Goal: Task Accomplishment & Management: Complete application form

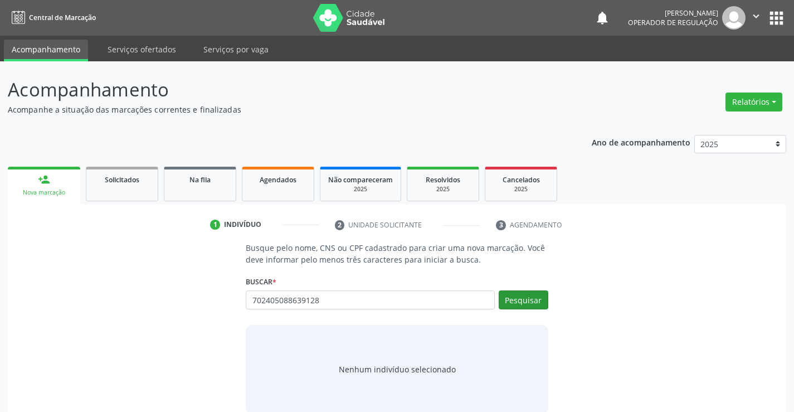
type input "702405088639128"
click at [524, 299] on button "Pesquisar" at bounding box center [523, 299] width 50 height 19
type input "702405088639128"
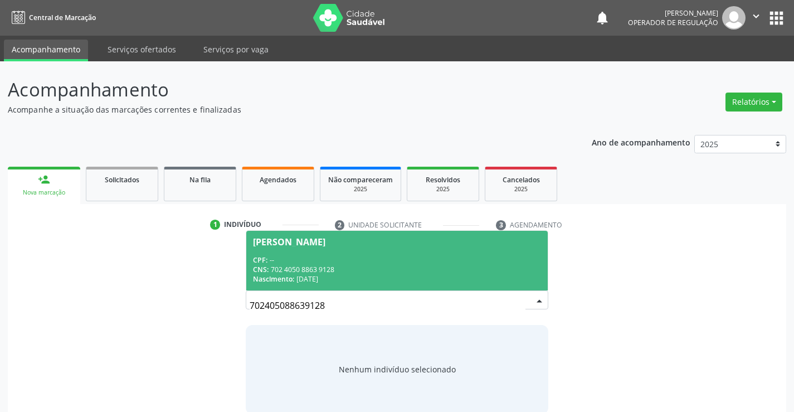
click at [601, 306] on div "Busque pelo nome, CNS ou CPF cadastrado para criar uma nova marcação. Você deve…" at bounding box center [397, 328] width 762 height 172
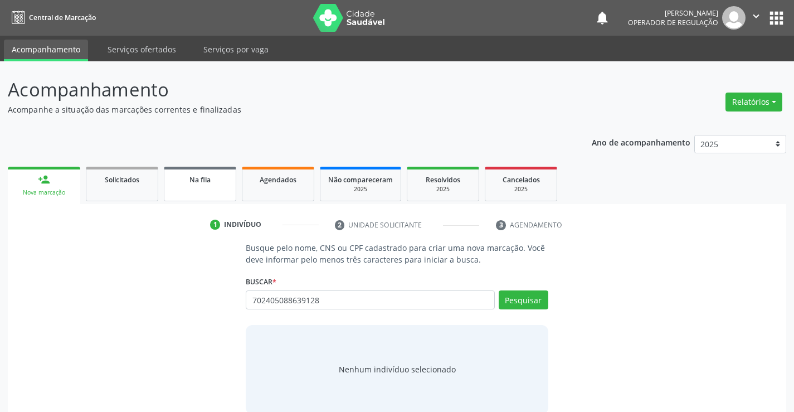
click at [225, 193] on link "Na fila" at bounding box center [200, 184] width 72 height 35
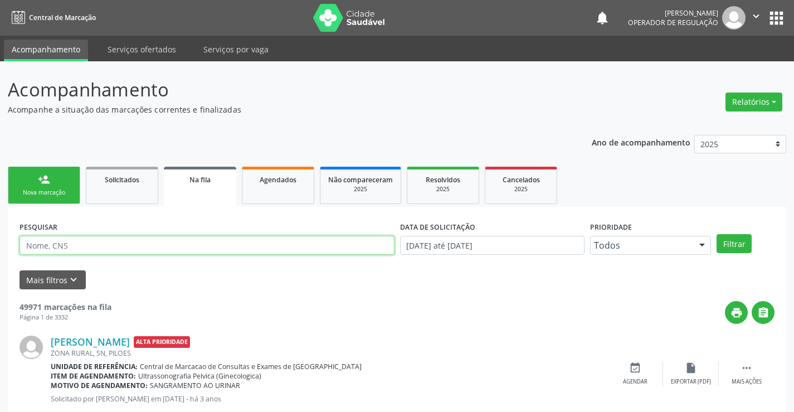
click at [145, 243] on input "text" at bounding box center [206, 245] width 375 height 19
type input "702405088639128"
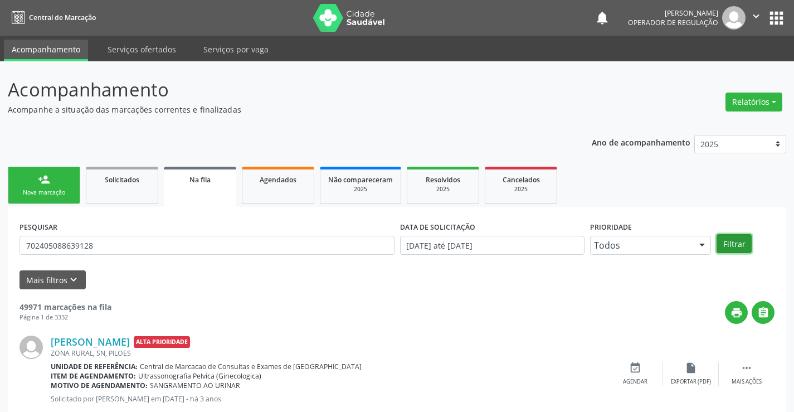
click at [742, 244] on button "Filtrar" at bounding box center [733, 243] width 35 height 19
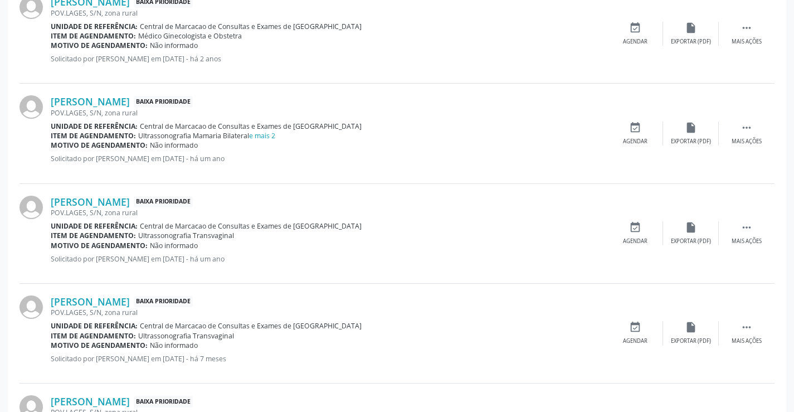
scroll to position [540, 0]
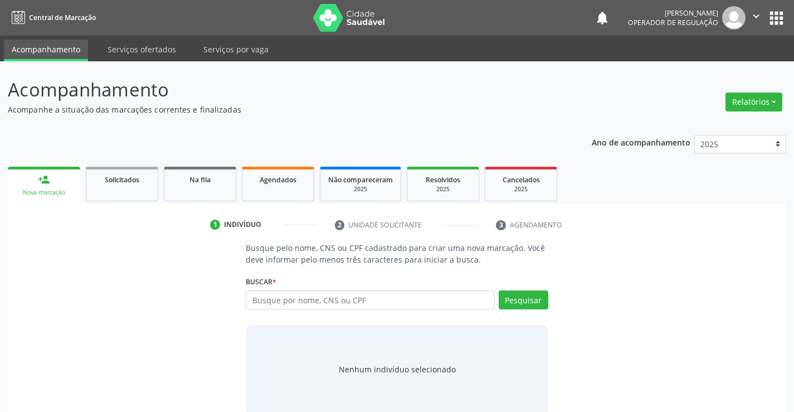
click at [773, 17] on button "apps" at bounding box center [775, 17] width 19 height 19
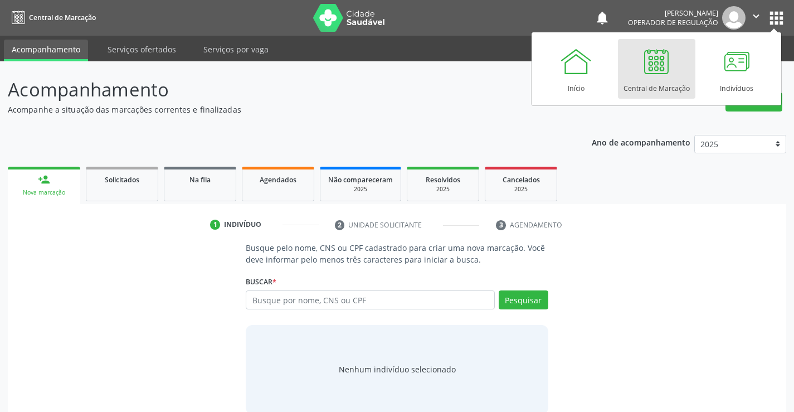
click at [656, 73] on div at bounding box center [655, 61] width 33 height 33
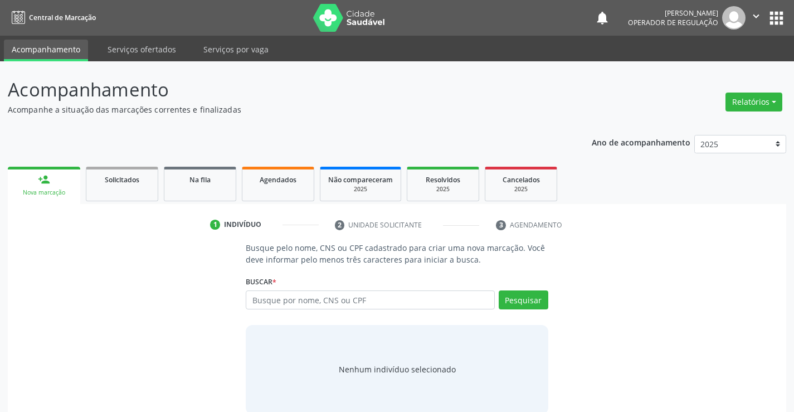
click at [292, 295] on input "text" at bounding box center [370, 299] width 248 height 19
type input "[PERSON_NAME]"
click at [525, 301] on button "Pesquisar" at bounding box center [523, 299] width 50 height 19
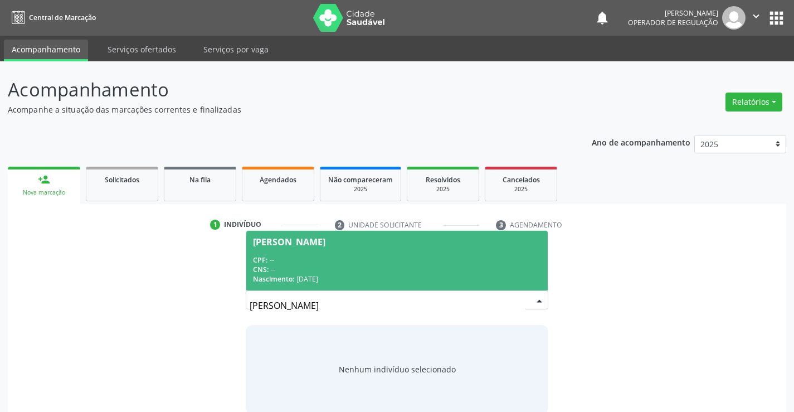
click at [417, 259] on div "CPF: --" at bounding box center [396, 259] width 287 height 9
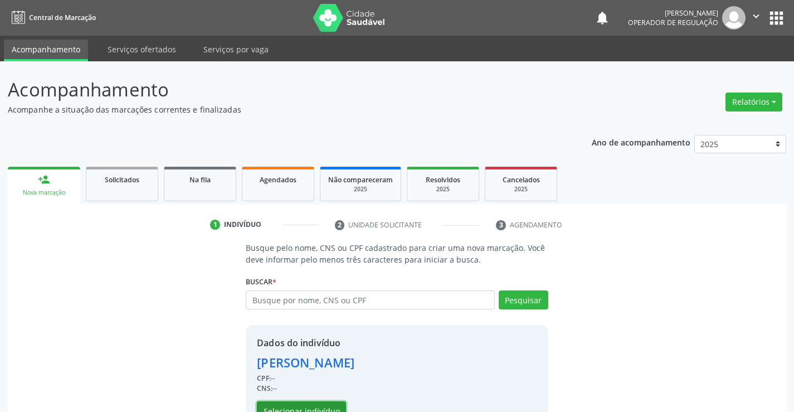
click at [315, 409] on button "Selecionar indivíduo" at bounding box center [301, 410] width 89 height 19
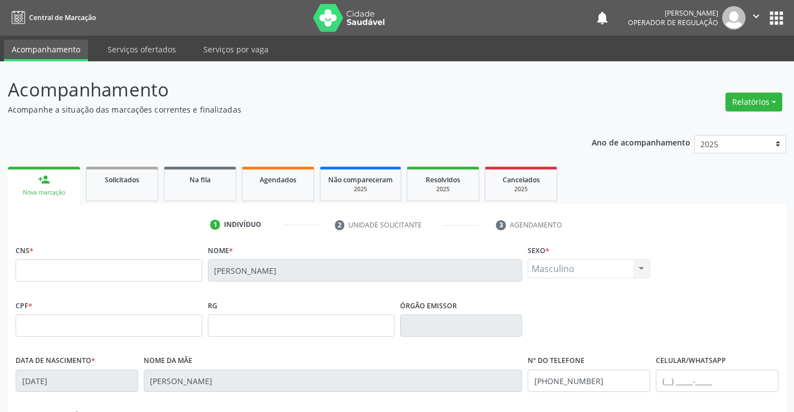
click at [63, 182] on link "person_add Nova marcação" at bounding box center [44, 185] width 72 height 37
click at [138, 192] on link "Solicitados" at bounding box center [122, 184] width 72 height 35
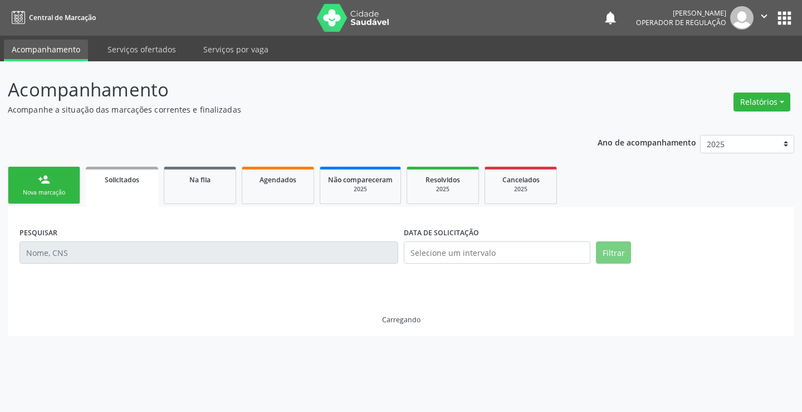
click at [56, 187] on link "person_add Nova marcação" at bounding box center [44, 185] width 72 height 37
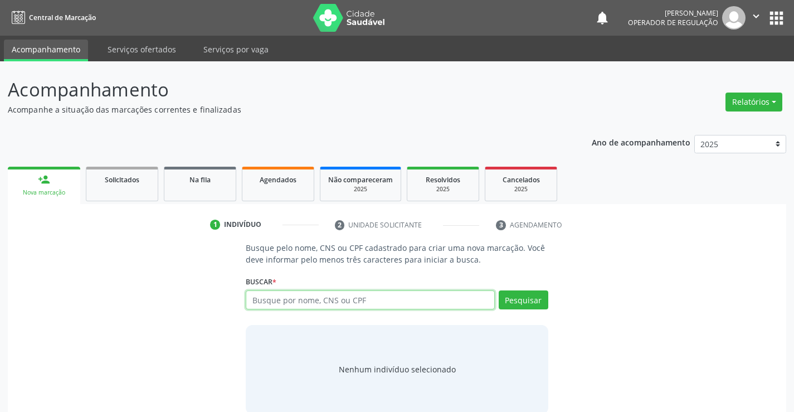
click at [297, 295] on input "text" at bounding box center [370, 299] width 248 height 19
type input "709803078731694"
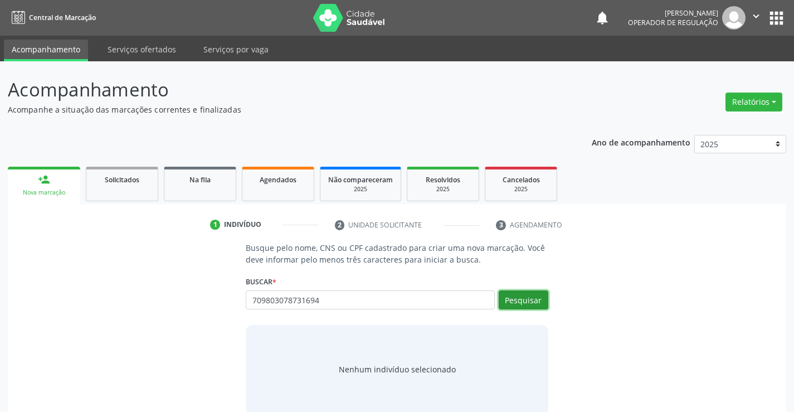
click at [528, 298] on button "Pesquisar" at bounding box center [523, 299] width 50 height 19
type input "709803078731694"
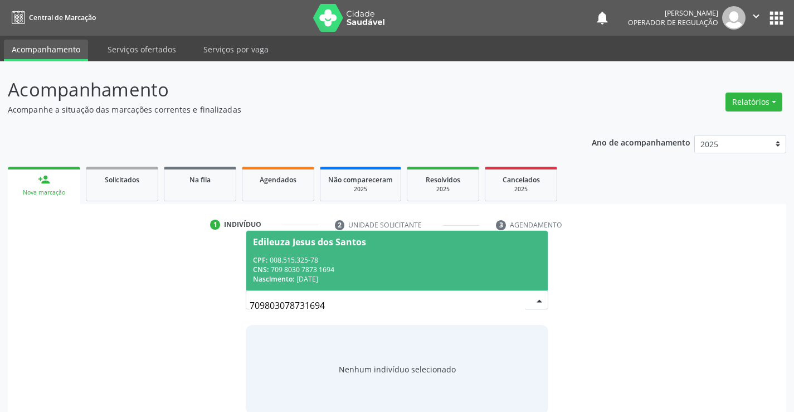
click at [394, 257] on div "CPF: 008.515.325-78" at bounding box center [396, 259] width 287 height 9
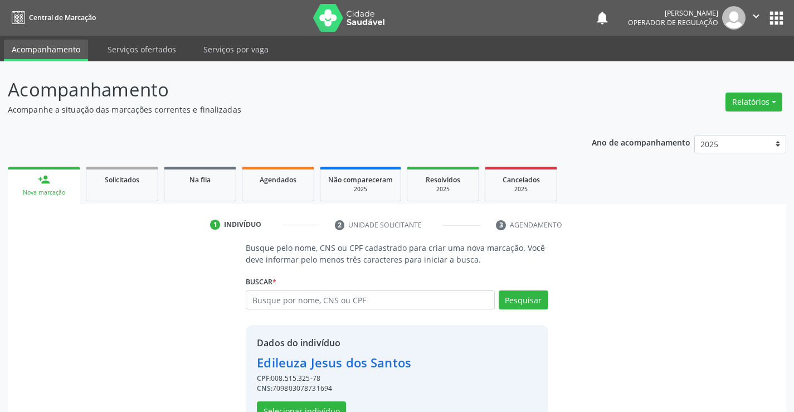
scroll to position [35, 0]
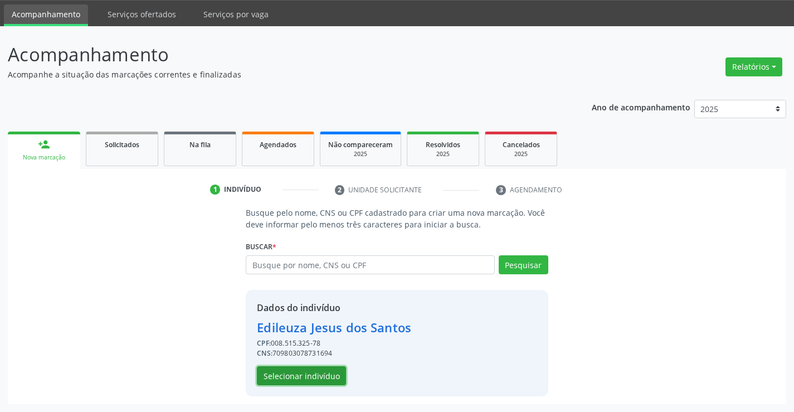
click at [314, 369] on button "Selecionar indivíduo" at bounding box center [301, 375] width 89 height 19
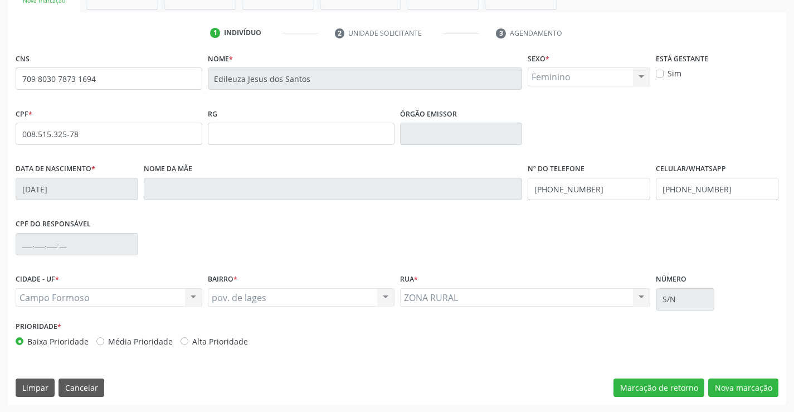
scroll to position [192, 0]
click at [740, 381] on button "Nova marcação" at bounding box center [743, 387] width 70 height 19
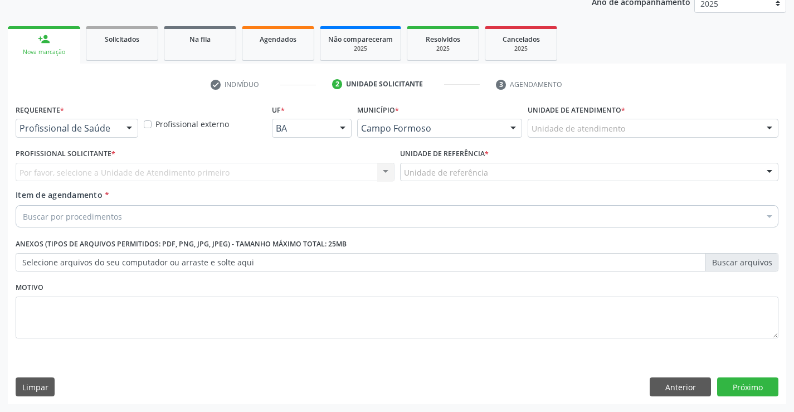
scroll to position [140, 0]
drag, startPoint x: 128, startPoint y: 128, endPoint x: 96, endPoint y: 151, distance: 39.4
click at [125, 131] on div at bounding box center [129, 128] width 17 height 19
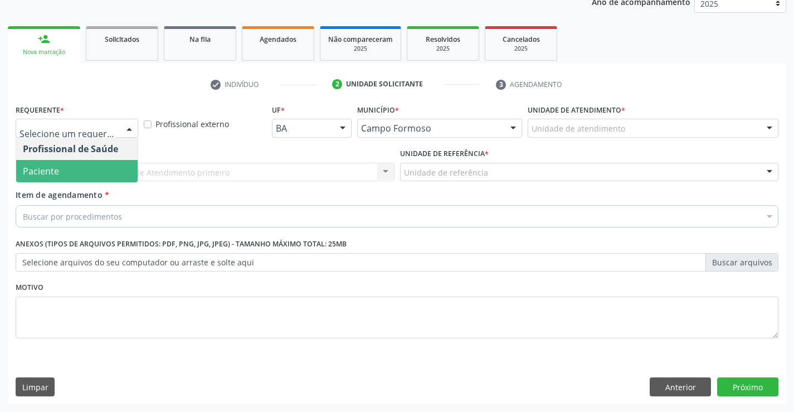
drag, startPoint x: 75, startPoint y: 166, endPoint x: 87, endPoint y: 167, distance: 12.8
click at [75, 167] on span "Paciente" at bounding box center [76, 171] width 121 height 22
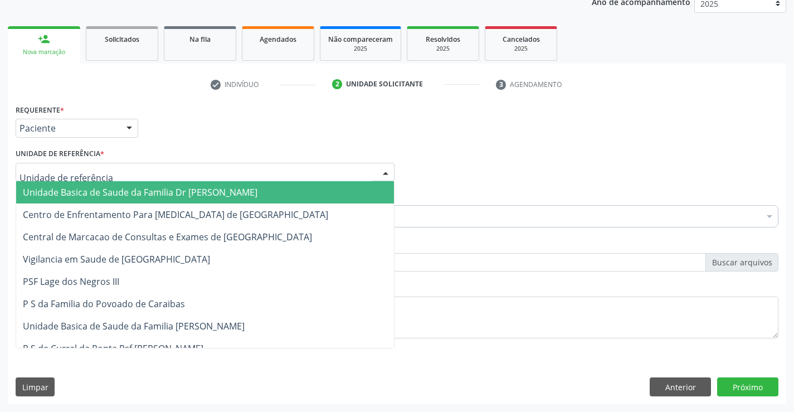
click at [109, 169] on div at bounding box center [205, 172] width 379 height 19
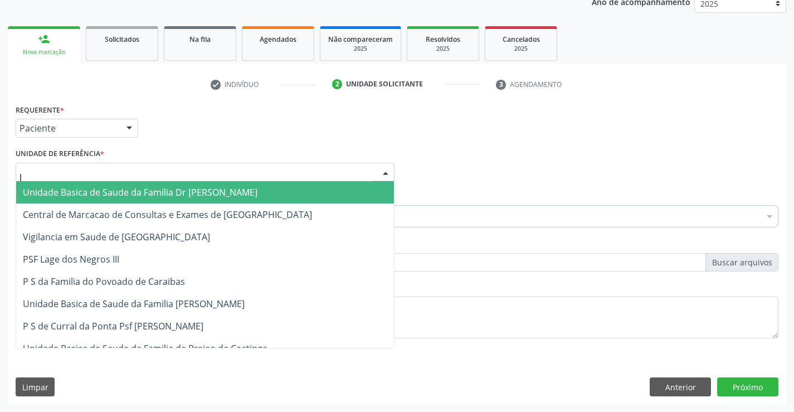
type input "la"
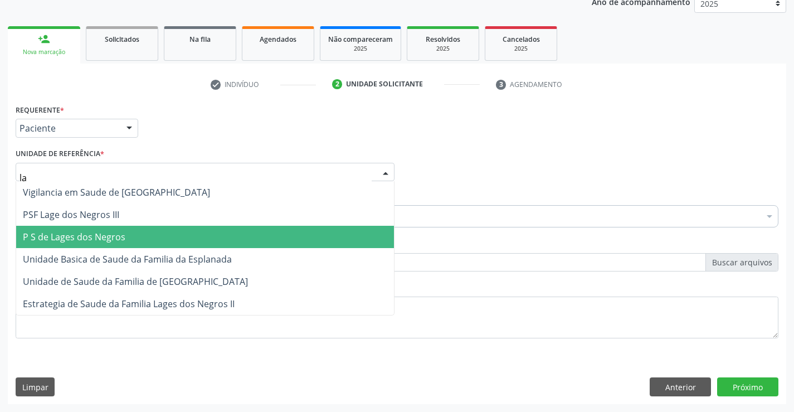
click at [119, 232] on span "P S de Lages dos Negros" at bounding box center [74, 237] width 102 height 12
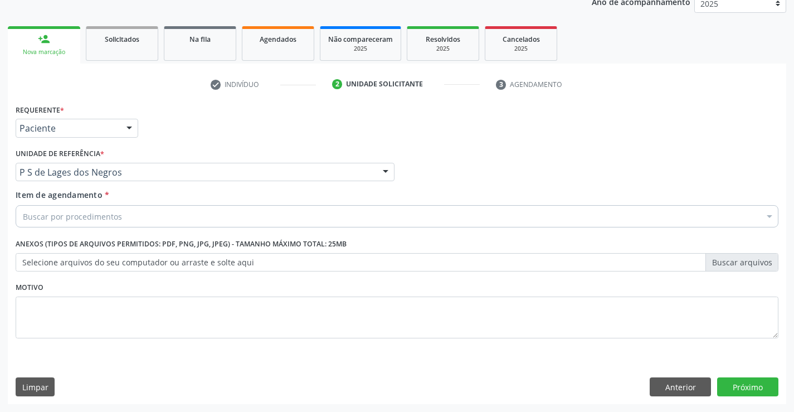
click at [151, 216] on div "Buscar por procedimentos" at bounding box center [397, 216] width 762 height 22
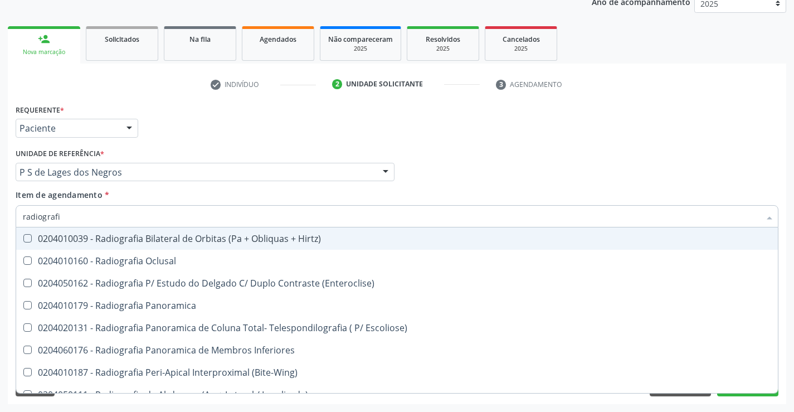
type input "radiografia"
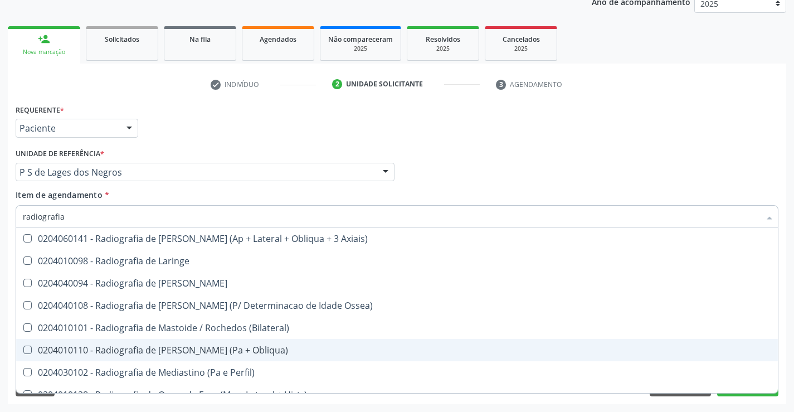
scroll to position [1002, 0]
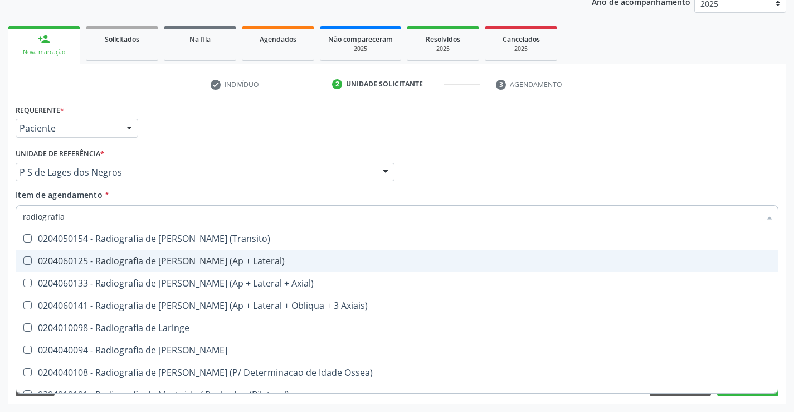
click at [165, 259] on div "0204060125 - Radiografia de Joelho (Ap + Lateral)" at bounding box center [397, 260] width 748 height 9
checkbox Lateral\) "true"
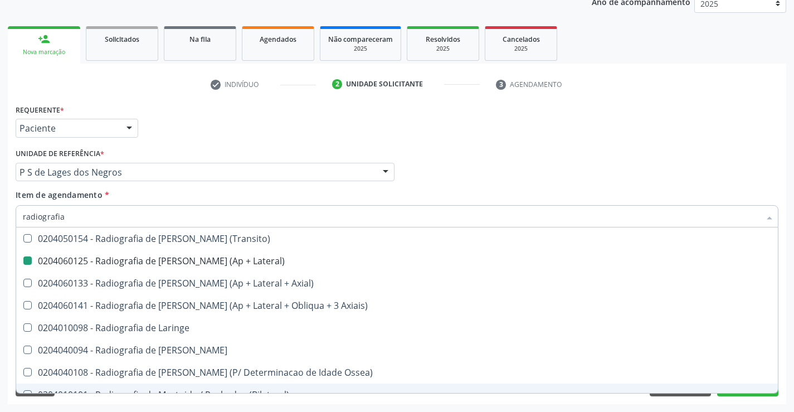
click at [251, 395] on div "Limpar Anterior Próximo" at bounding box center [397, 386] width 762 height 19
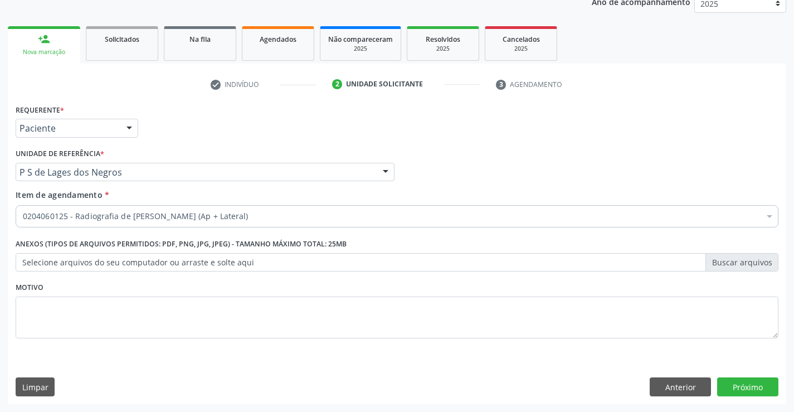
scroll to position [0, 0]
click at [753, 392] on button "Próximo" at bounding box center [747, 386] width 61 height 19
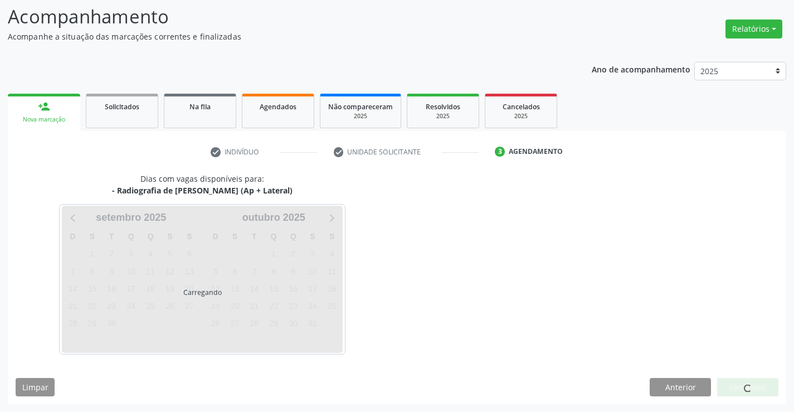
scroll to position [106, 0]
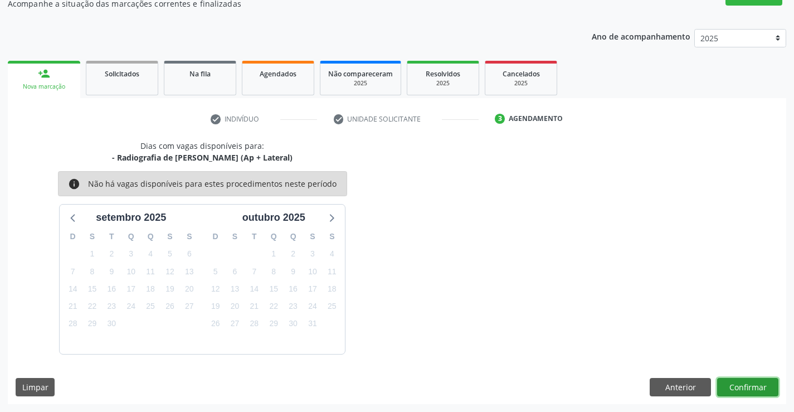
click at [743, 387] on button "Confirmar" at bounding box center [747, 387] width 61 height 19
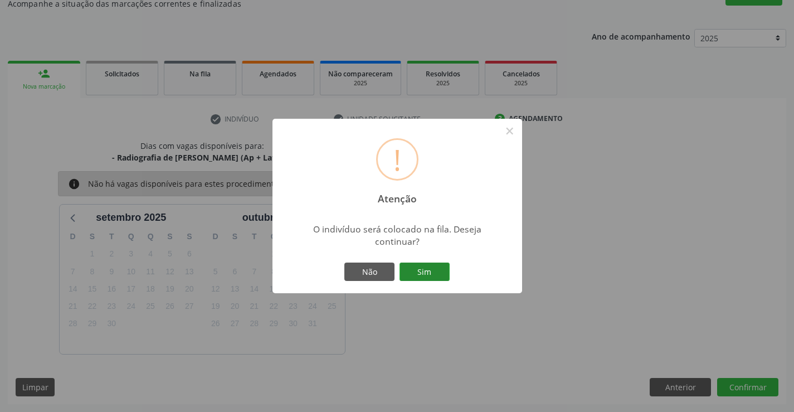
click at [417, 270] on button "Sim" at bounding box center [424, 271] width 50 height 19
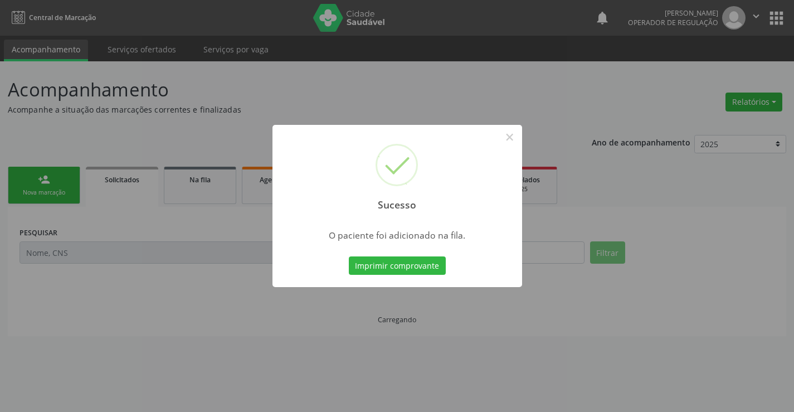
scroll to position [0, 0]
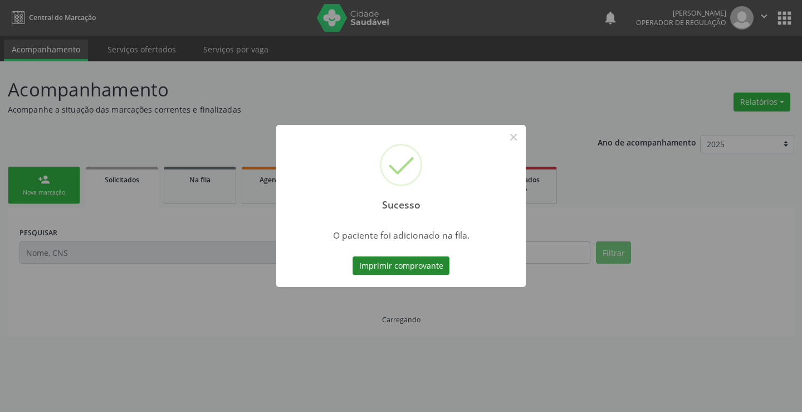
click at [410, 268] on button "Imprimir comprovante" at bounding box center [401, 265] width 97 height 19
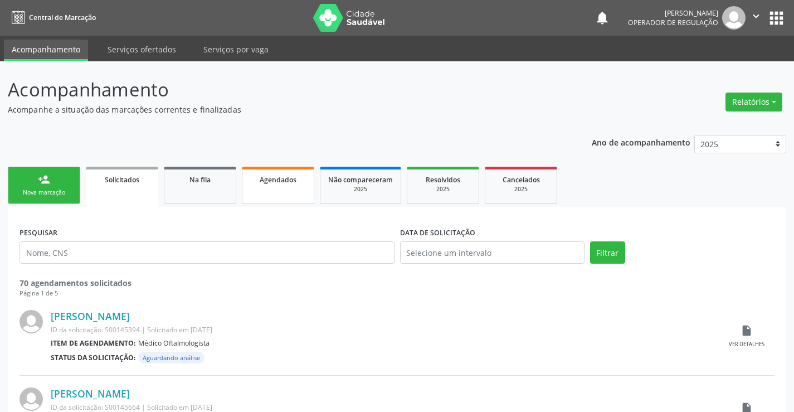
click at [275, 197] on link "Agendados" at bounding box center [278, 185] width 72 height 37
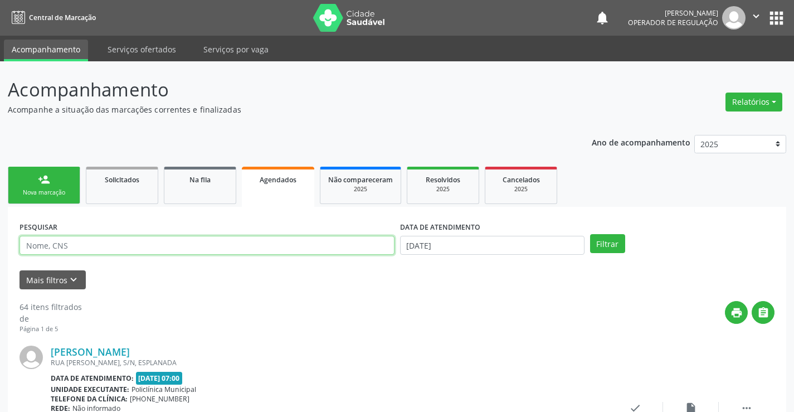
click at [101, 252] on input "text" at bounding box center [206, 245] width 375 height 19
type input "706804779824725"
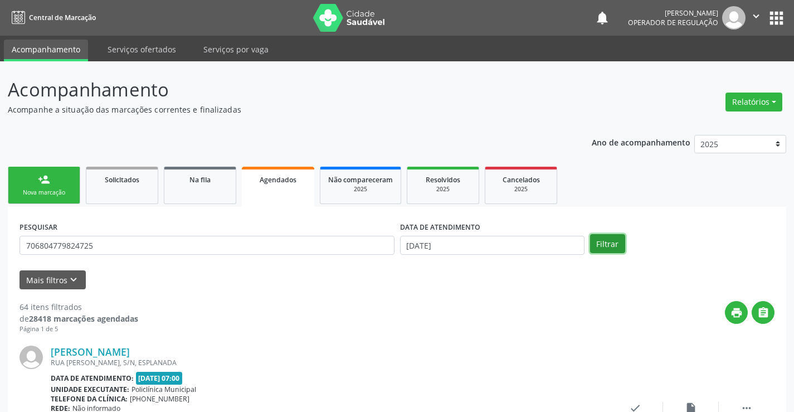
click at [613, 244] on button "Filtrar" at bounding box center [607, 243] width 35 height 19
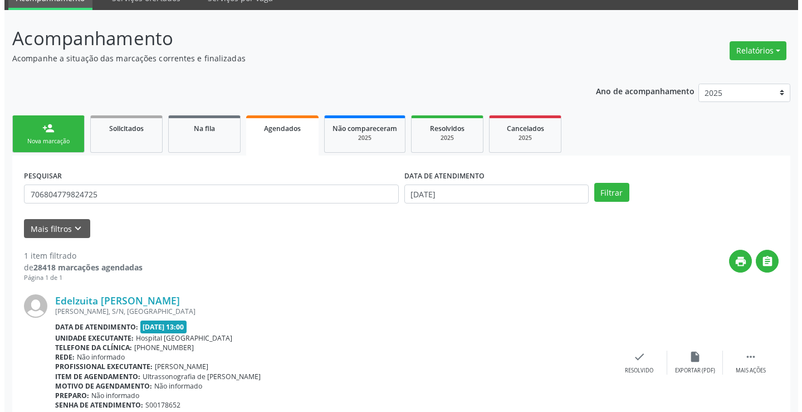
scroll to position [101, 0]
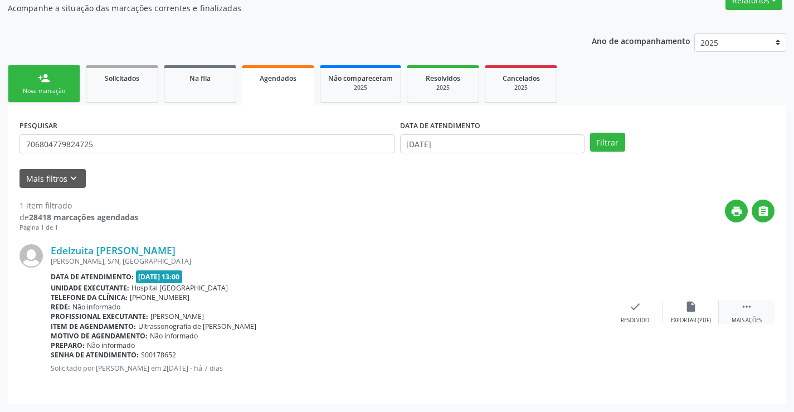
click at [744, 304] on icon "" at bounding box center [746, 306] width 12 height 12
click at [576, 306] on icon "cancel" at bounding box center [579, 306] width 12 height 12
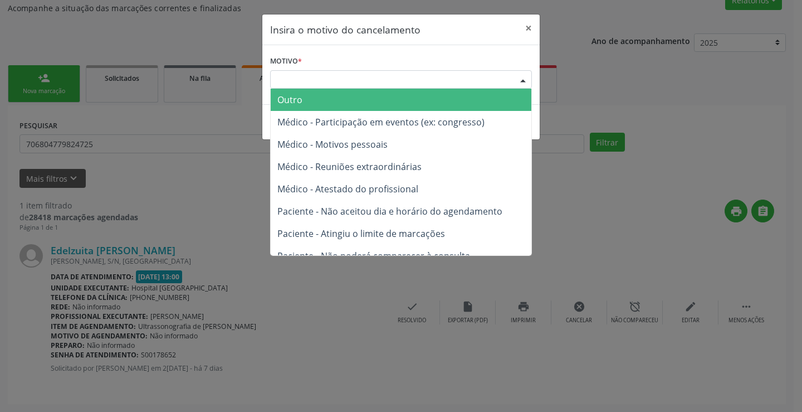
click at [456, 71] on div "Escolha o motivo" at bounding box center [401, 79] width 262 height 19
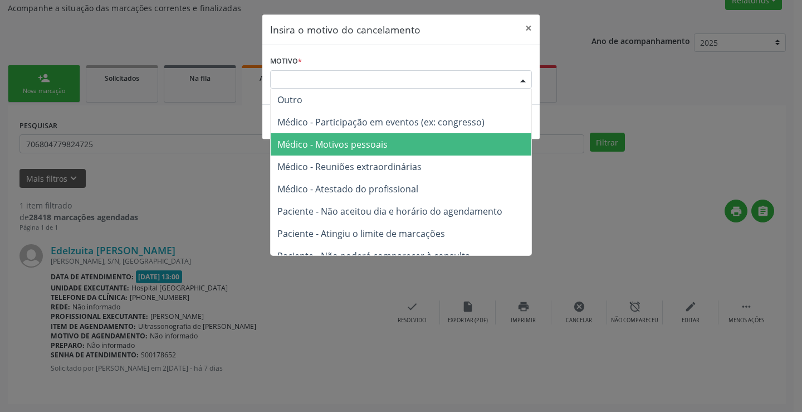
click at [374, 144] on span "Médico - Motivos pessoais" at bounding box center [332, 144] width 110 height 12
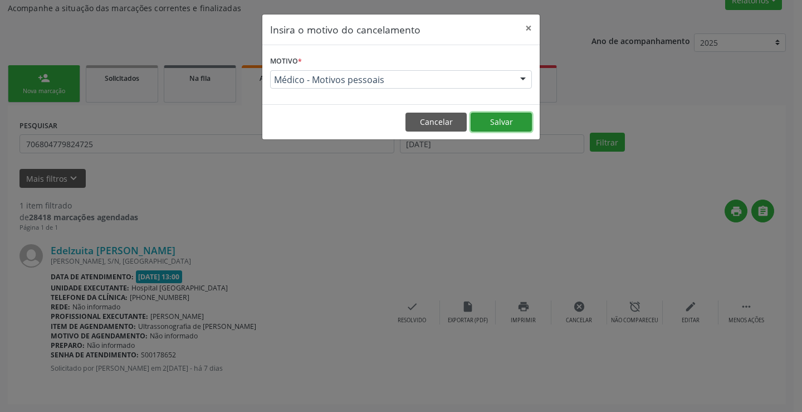
click at [502, 115] on button "Salvar" at bounding box center [501, 121] width 61 height 19
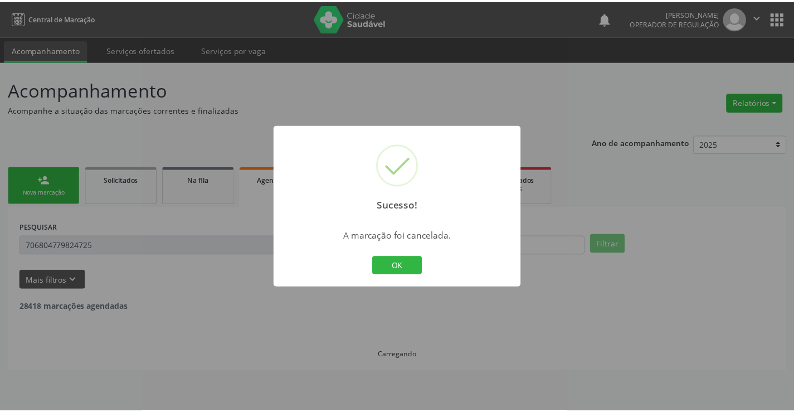
scroll to position [0, 0]
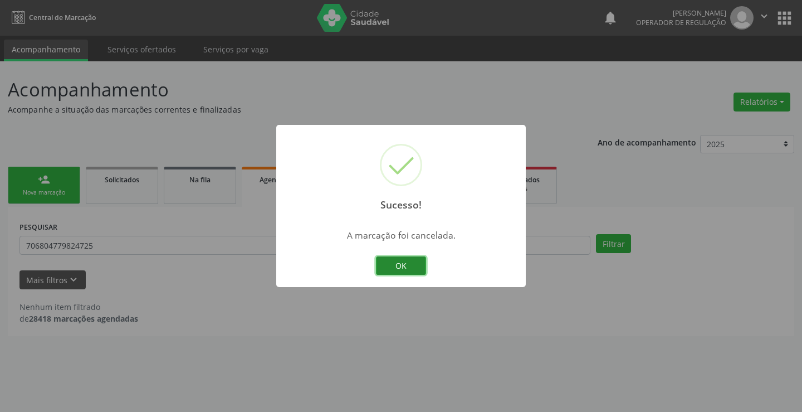
click at [399, 270] on button "OK" at bounding box center [401, 265] width 50 height 19
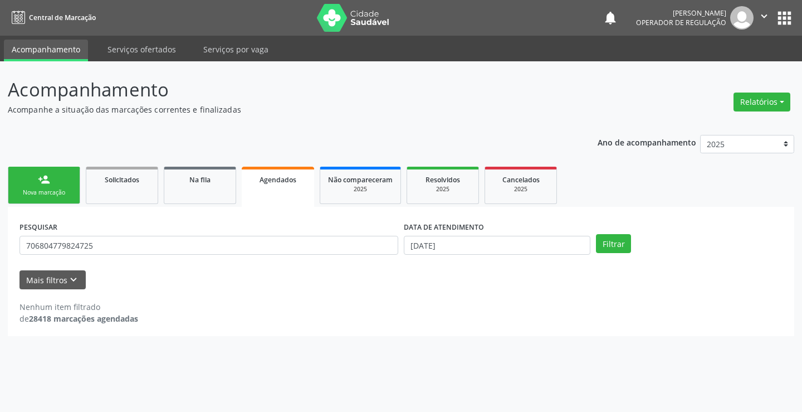
click at [56, 194] on div "Nova marcação" at bounding box center [44, 192] width 56 height 8
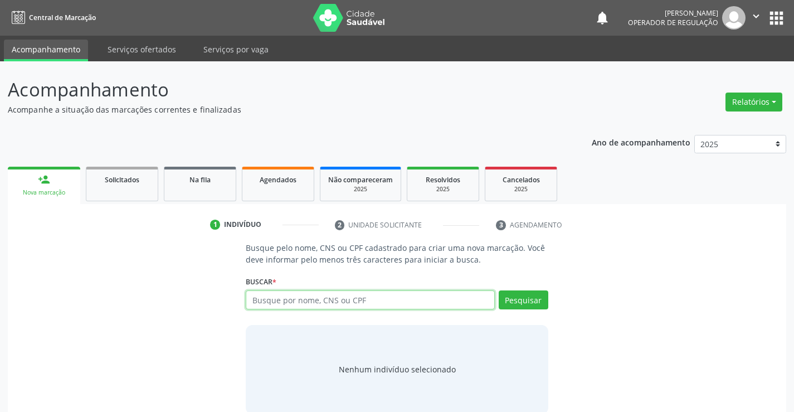
click at [315, 296] on input "text" at bounding box center [370, 299] width 248 height 19
type input "701100381410880"
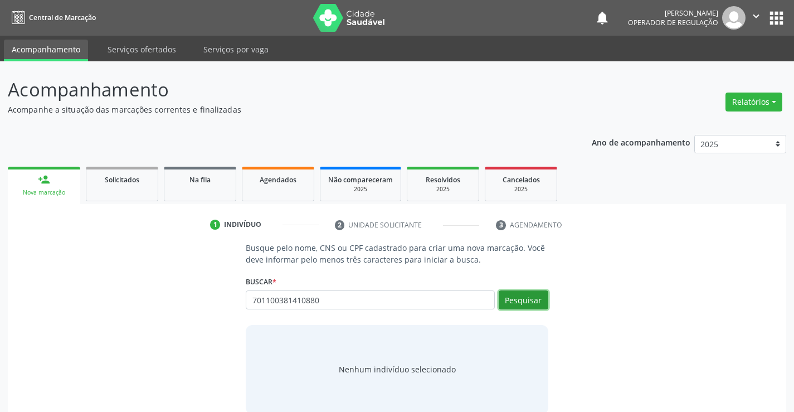
click at [511, 300] on button "Pesquisar" at bounding box center [523, 299] width 50 height 19
type input "701100381410880"
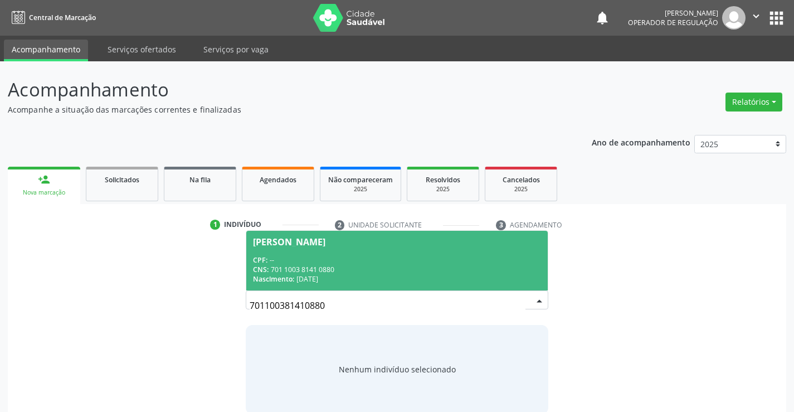
click at [487, 266] on div "CNS: 701 1003 8141 0880" at bounding box center [396, 269] width 287 height 9
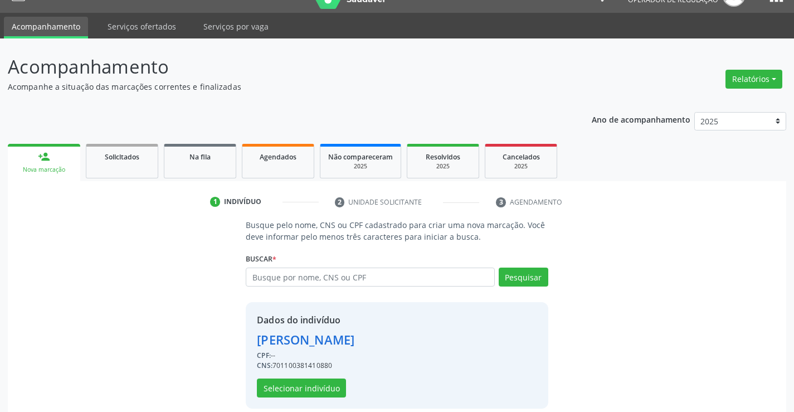
scroll to position [35, 0]
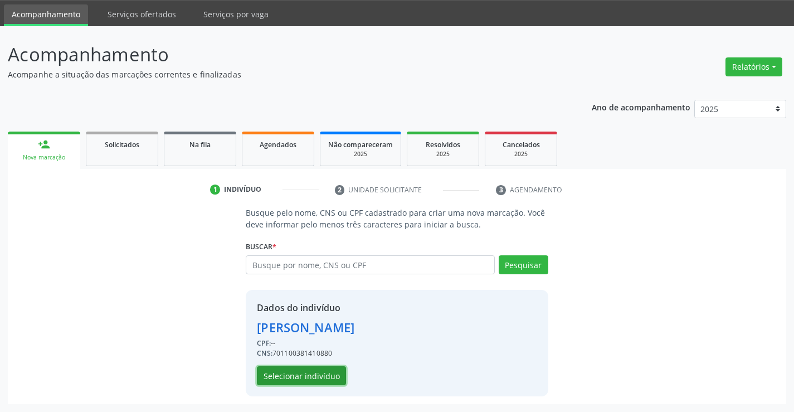
click at [309, 375] on button "Selecionar indivíduo" at bounding box center [301, 375] width 89 height 19
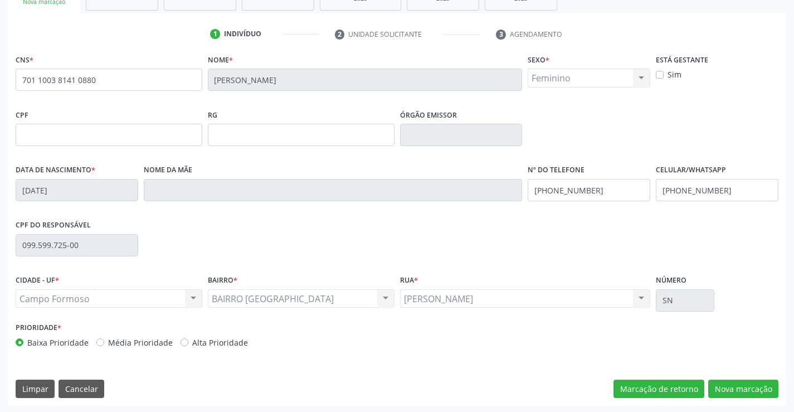
scroll to position [192, 0]
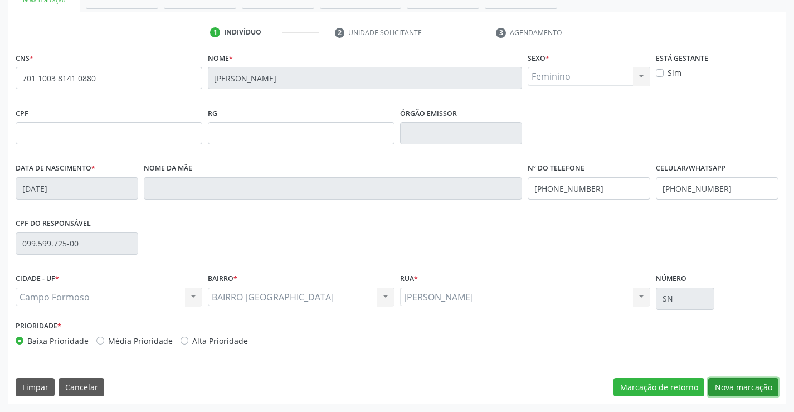
click at [737, 387] on button "Nova marcação" at bounding box center [743, 387] width 70 height 19
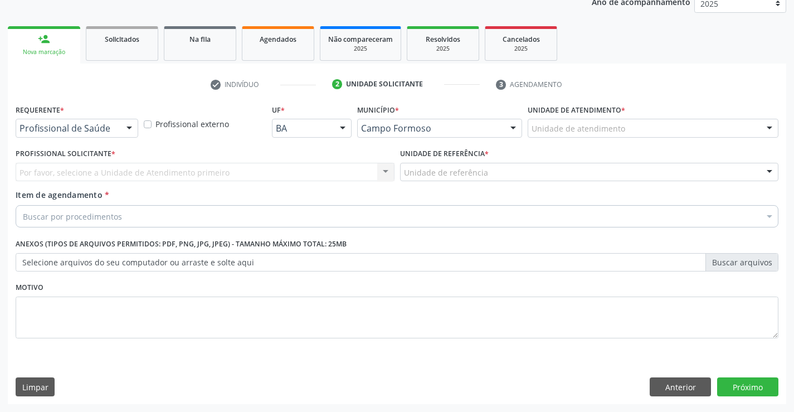
scroll to position [140, 0]
click at [130, 128] on div at bounding box center [129, 128] width 17 height 19
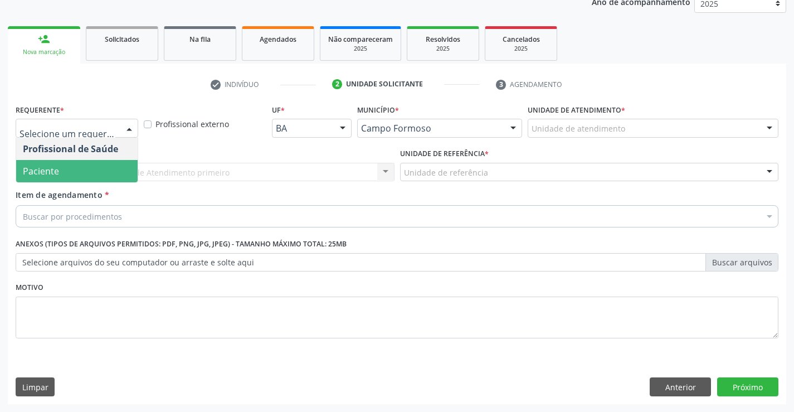
click at [110, 173] on span "Paciente" at bounding box center [76, 171] width 121 height 22
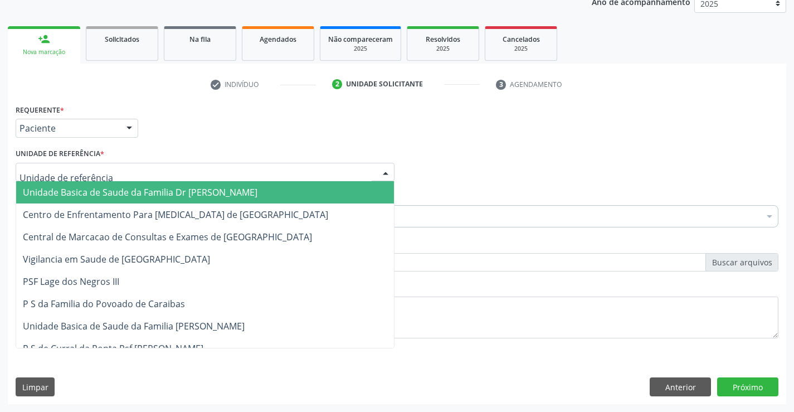
click at [130, 171] on div at bounding box center [205, 172] width 379 height 19
drag, startPoint x: 133, startPoint y: 189, endPoint x: 134, endPoint y: 195, distance: 6.3
click at [133, 190] on span "Unidade Basica de Saude da Familia Dr [PERSON_NAME]" at bounding box center [140, 192] width 234 height 12
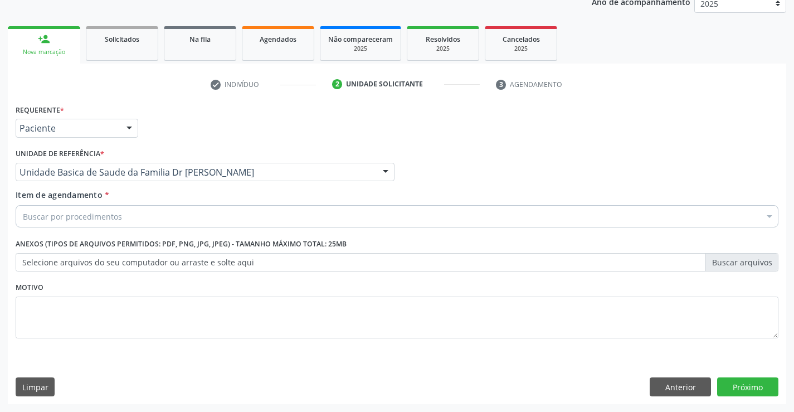
click at [136, 216] on div "Buscar por procedimentos" at bounding box center [397, 216] width 762 height 22
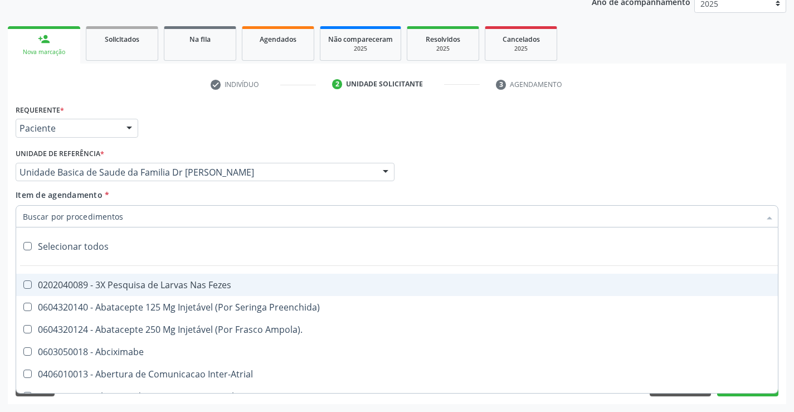
click at [136, 216] on input "Item de agendamento *" at bounding box center [391, 216] width 737 height 22
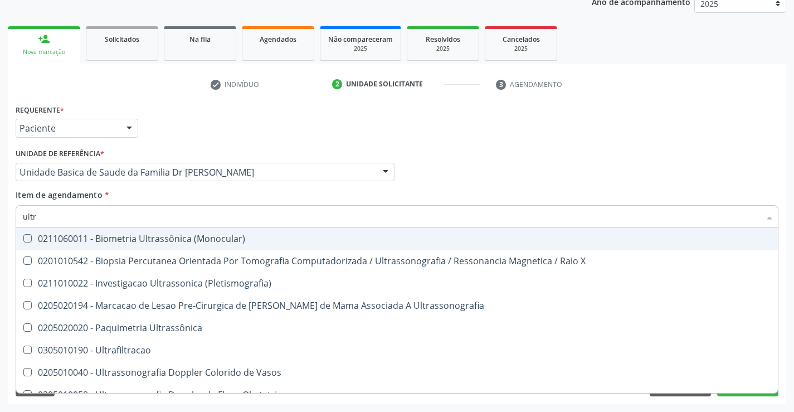
type input "ultra"
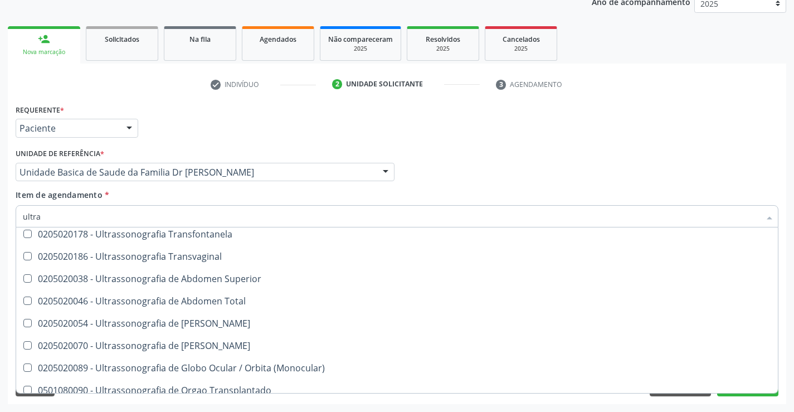
scroll to position [278, 0]
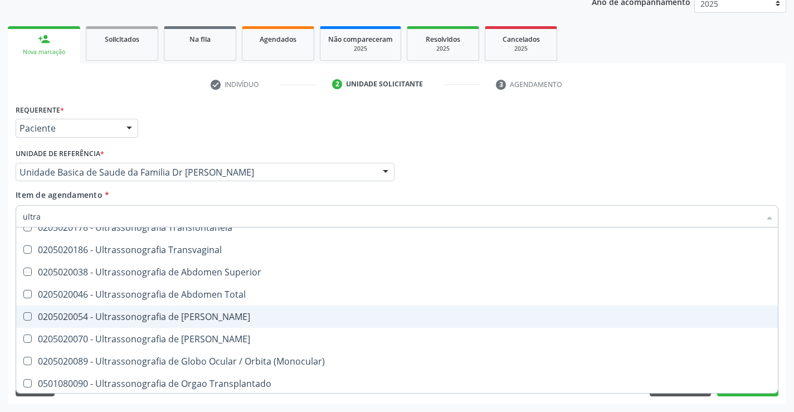
click at [227, 321] on div "0205020054 - Ultrassonografia de Aparelho Urinario" at bounding box center [397, 316] width 748 height 9
checkbox Urinario "true"
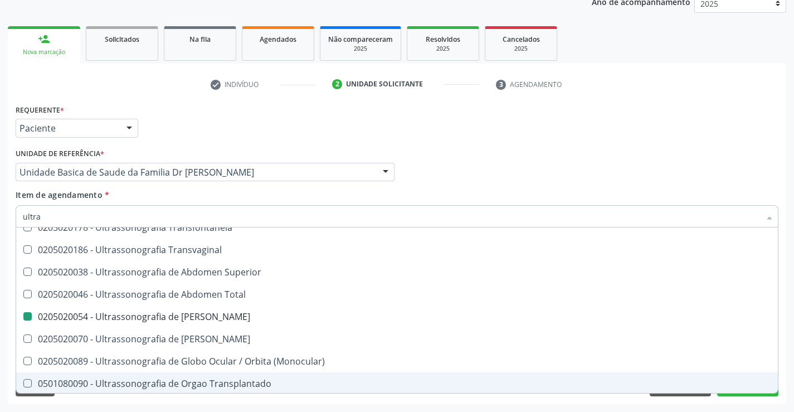
click at [227, 406] on div "Acompanhamento Acompanhe a situação das marcações correntes e finalizadas Relat…" at bounding box center [397, 166] width 794 height 491
checkbox X "true"
checkbox Urinario "false"
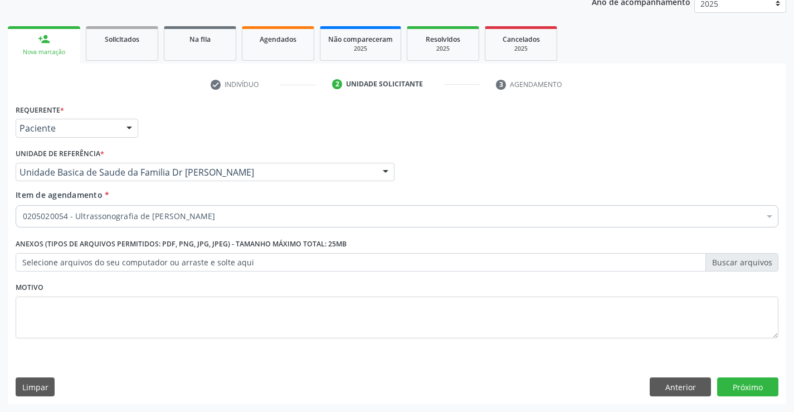
scroll to position [0, 0]
click at [733, 386] on button "Próximo" at bounding box center [747, 386] width 61 height 19
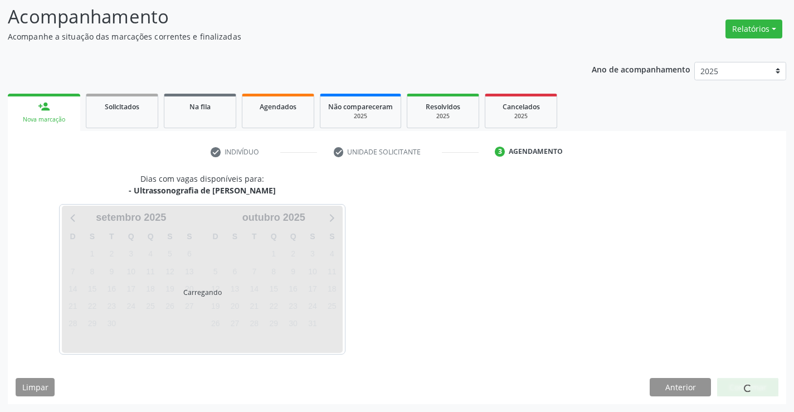
scroll to position [73, 0]
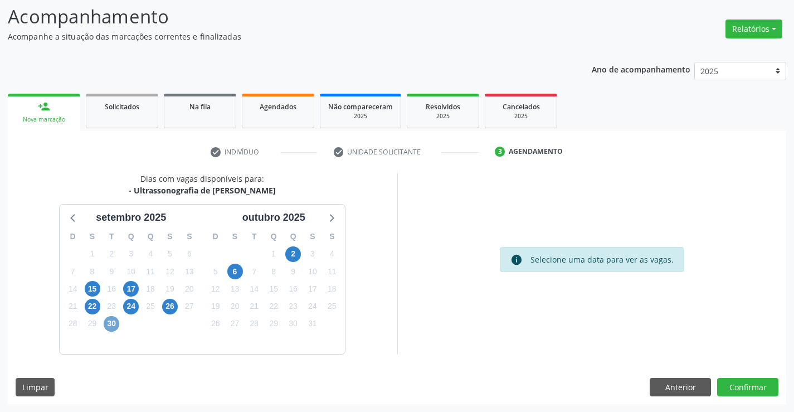
click at [109, 322] on span "30" at bounding box center [112, 324] width 16 height 16
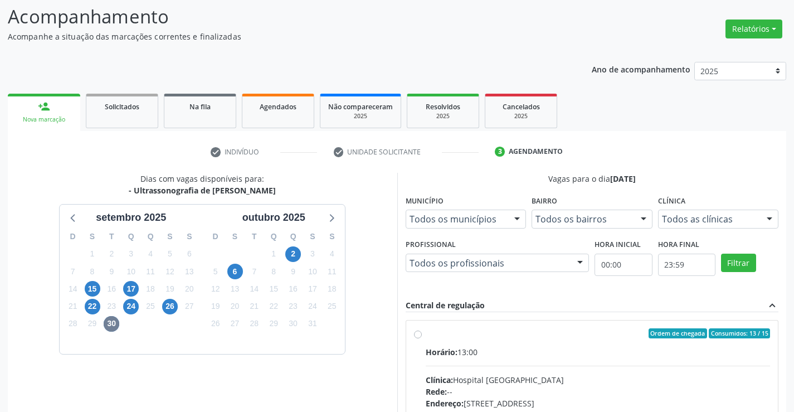
drag, startPoint x: 415, startPoint y: 332, endPoint x: 667, endPoint y: 396, distance: 260.1
click at [431, 340] on label "Ordem de chegada Consumidos: 13 / 15 Horário: 13:00 Clínica: Hospital Sao Franc…" at bounding box center [597, 413] width 345 height 171
radio input "true"
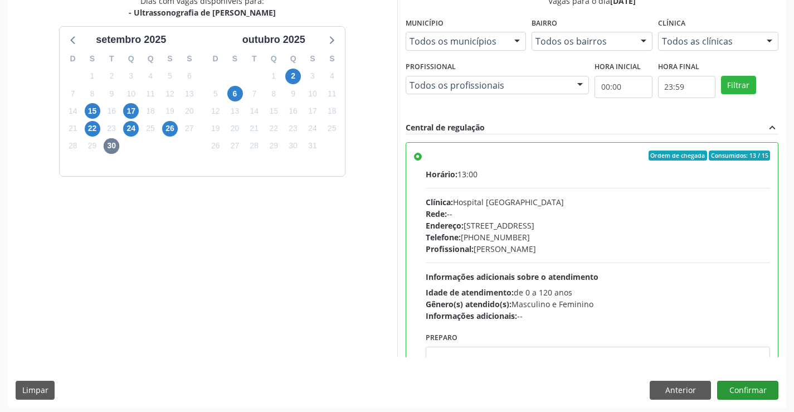
scroll to position [254, 0]
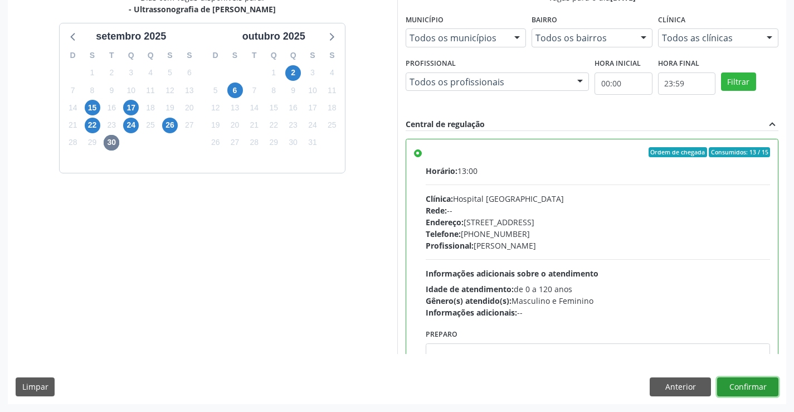
click at [755, 390] on button "Confirmar" at bounding box center [747, 386] width 61 height 19
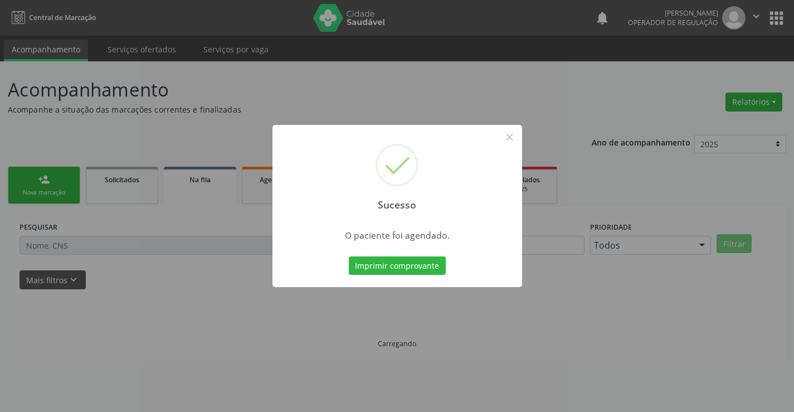
scroll to position [0, 0]
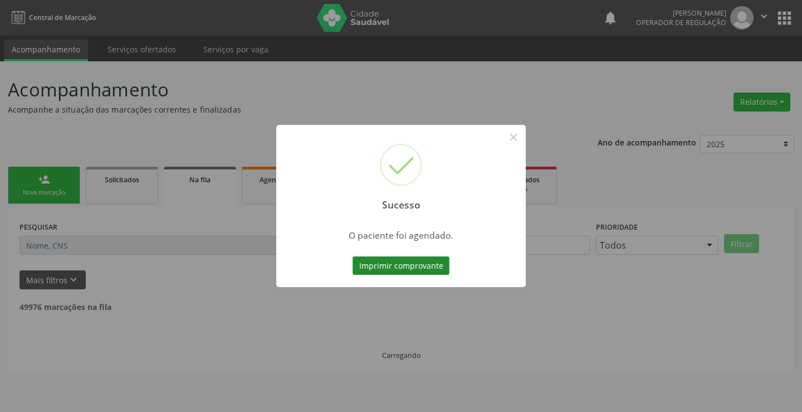
click at [410, 265] on button "Imprimir comprovante" at bounding box center [401, 265] width 97 height 19
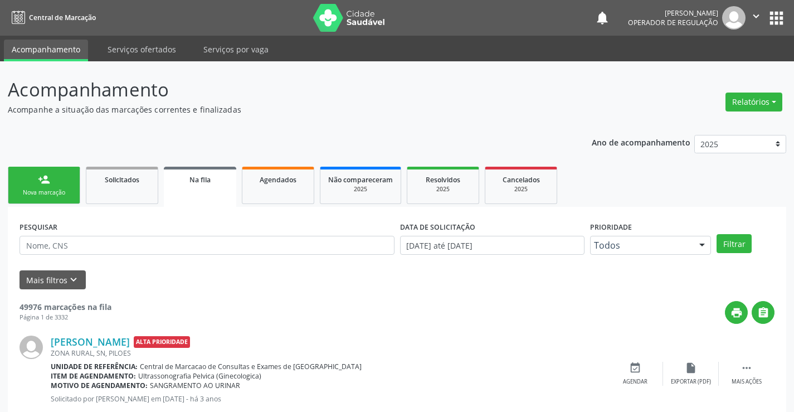
click at [63, 188] on div "Nova marcação" at bounding box center [44, 192] width 56 height 8
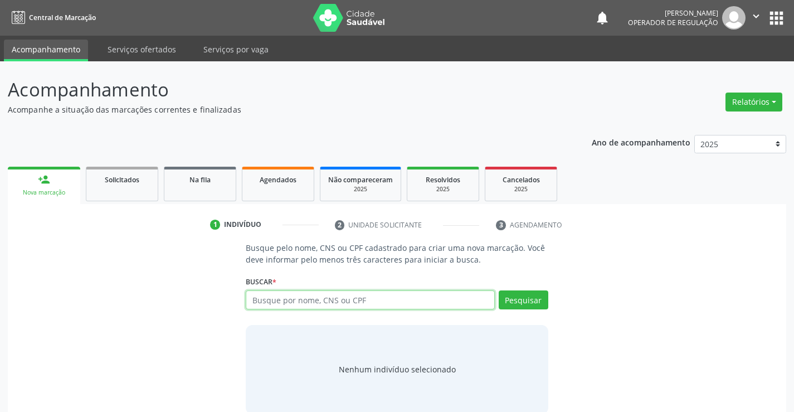
click at [342, 303] on input "text" at bounding box center [370, 299] width 248 height 19
type input "701100381410880"
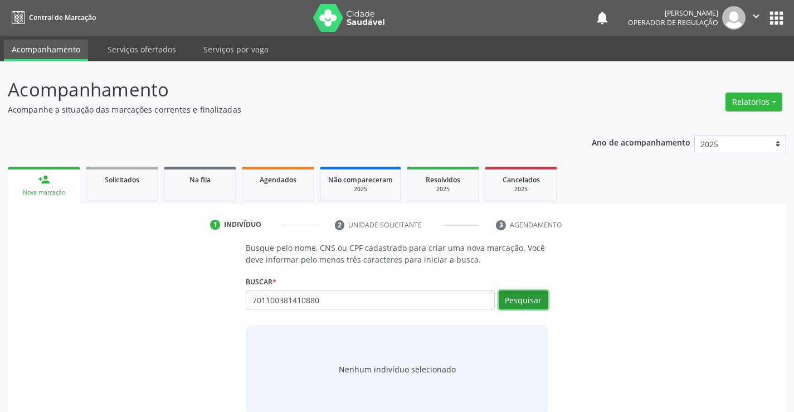
click at [526, 300] on button "Pesquisar" at bounding box center [523, 299] width 50 height 19
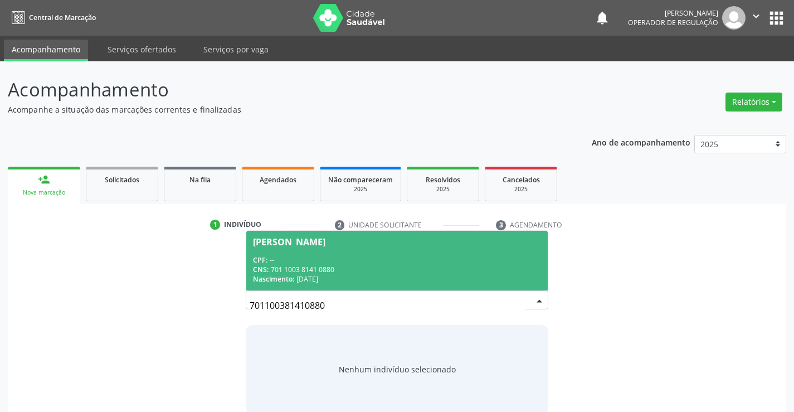
click at [459, 269] on div "CNS: 701 1003 8141 0880" at bounding box center [396, 269] width 287 height 9
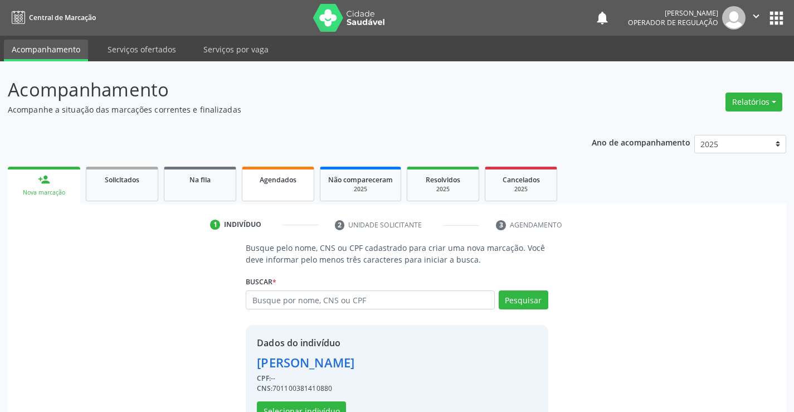
click at [283, 187] on link "Agendados" at bounding box center [278, 184] width 72 height 35
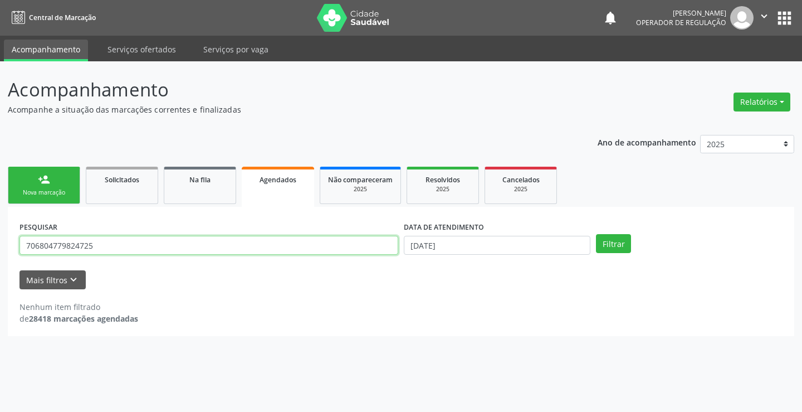
click at [102, 247] on input "706804779824725" at bounding box center [208, 245] width 379 height 19
type input "7"
type input "701100381410880"
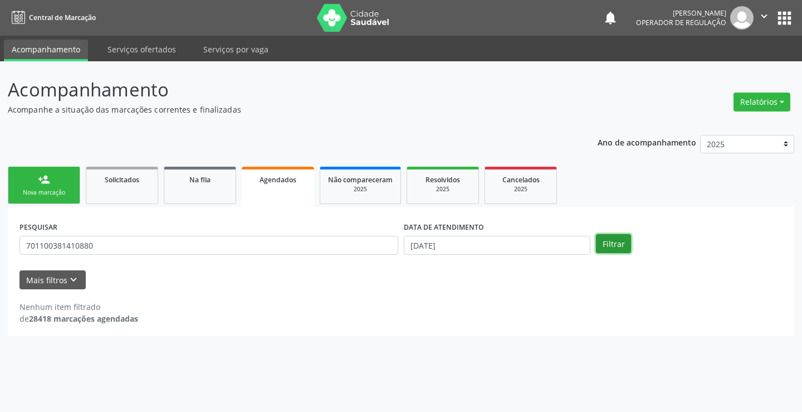
click at [610, 239] on button "Filtrar" at bounding box center [613, 243] width 35 height 19
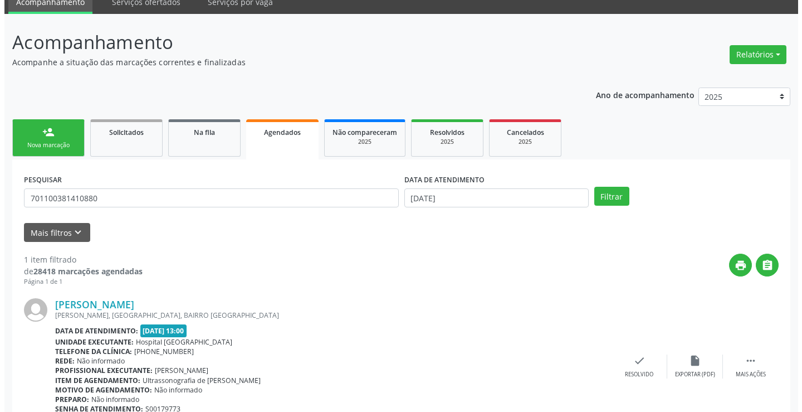
scroll to position [101, 0]
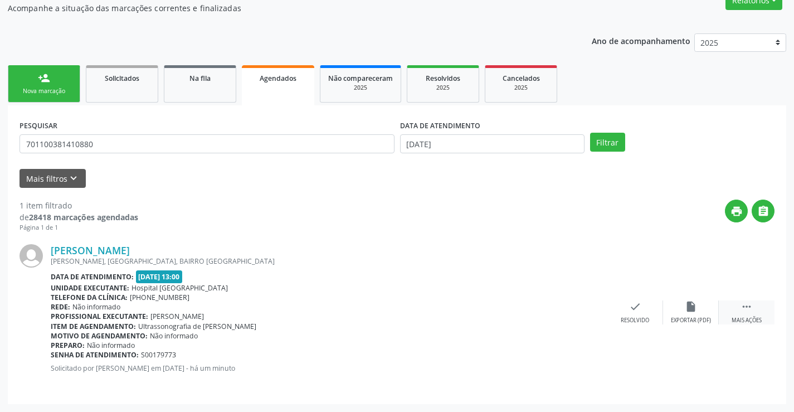
click at [747, 303] on icon "" at bounding box center [746, 306] width 12 height 12
click at [577, 302] on icon "cancel" at bounding box center [579, 306] width 12 height 12
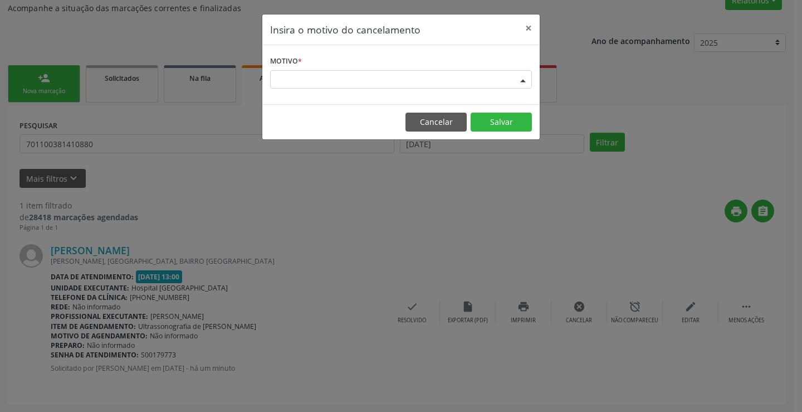
click at [490, 76] on div "Escolha o motivo" at bounding box center [401, 79] width 262 height 19
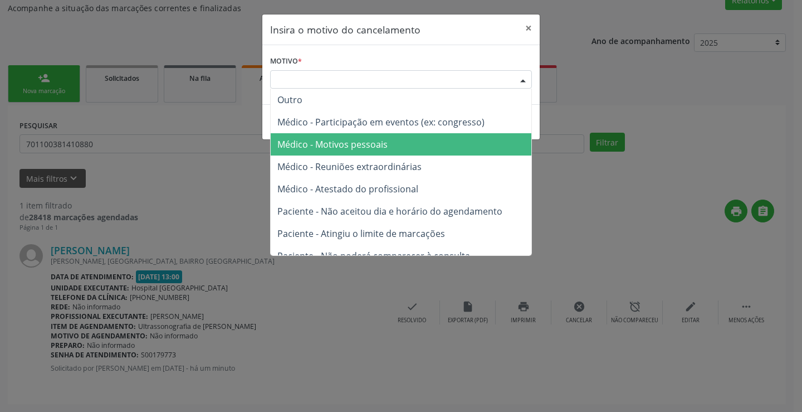
click at [391, 146] on span "Médico - Motivos pessoais" at bounding box center [401, 144] width 261 height 22
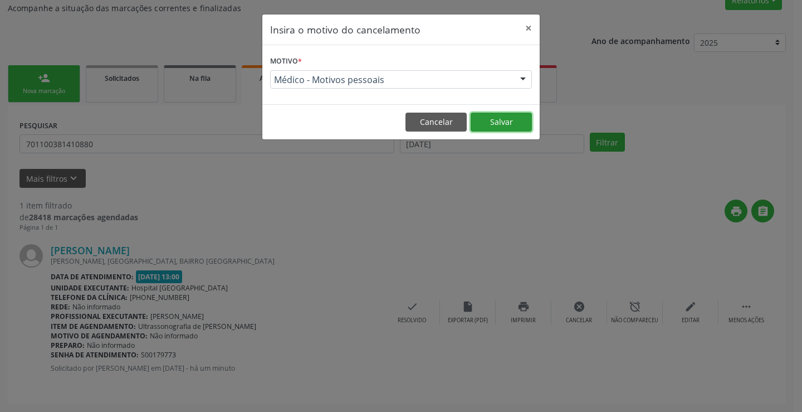
click at [497, 114] on button "Salvar" at bounding box center [501, 121] width 61 height 19
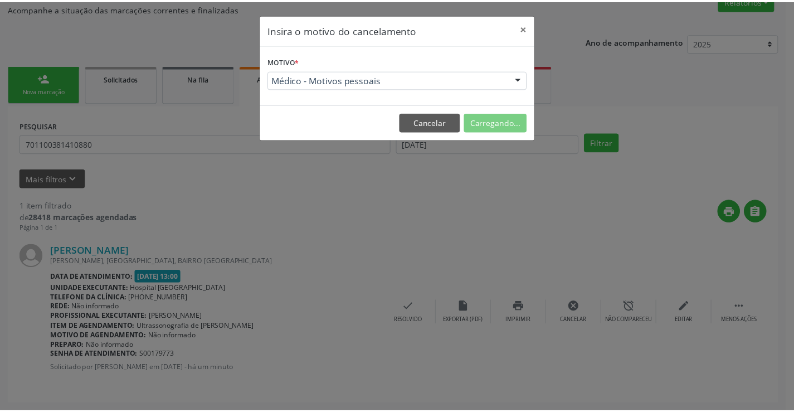
scroll to position [0, 0]
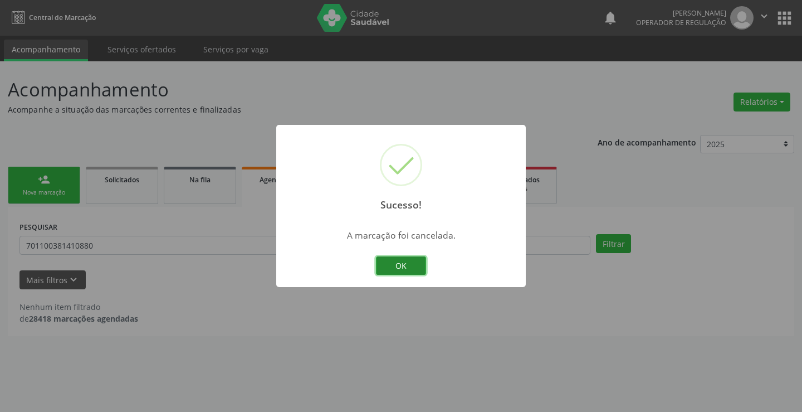
click at [397, 262] on button "OK" at bounding box center [401, 265] width 50 height 19
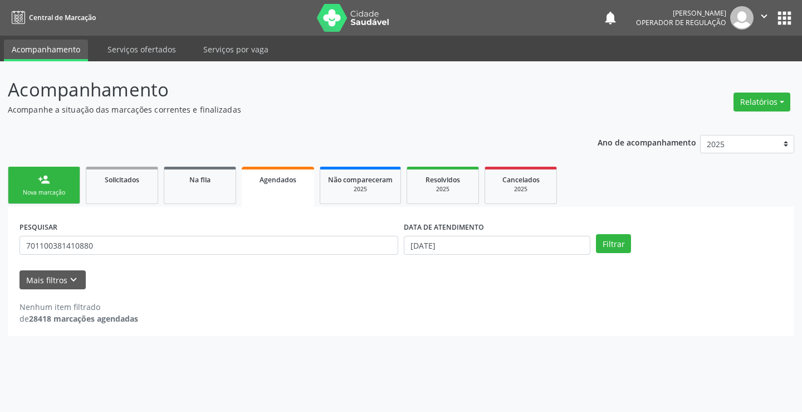
click at [55, 188] on div "Nova marcação" at bounding box center [44, 192] width 56 height 8
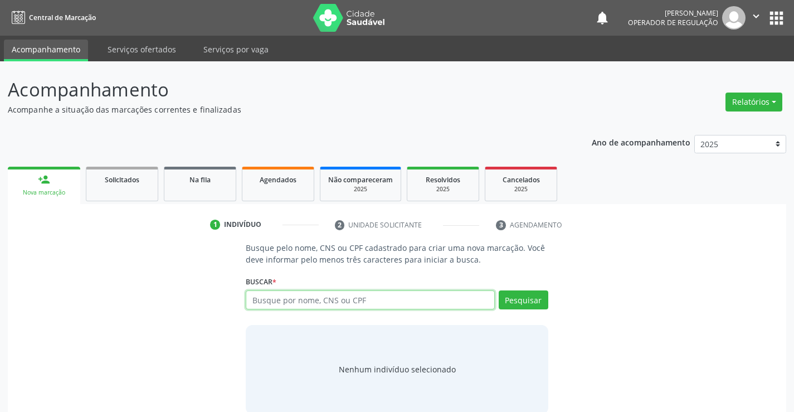
click at [312, 295] on input "text" at bounding box center [370, 299] width 248 height 19
type input "701100381410880"
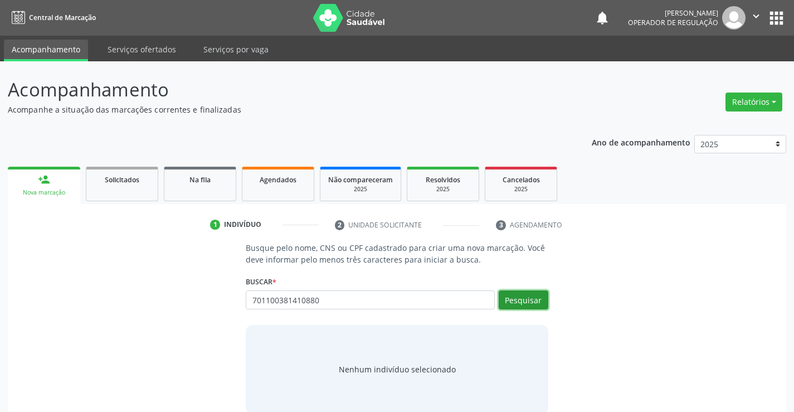
click at [528, 295] on button "Pesquisar" at bounding box center [523, 299] width 50 height 19
type input "701100381410880"
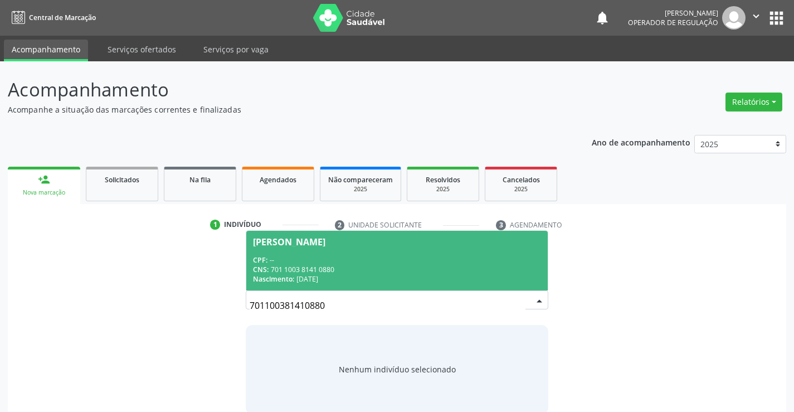
click at [483, 267] on div "CNS: 701 1003 8141 0880" at bounding box center [396, 269] width 287 height 9
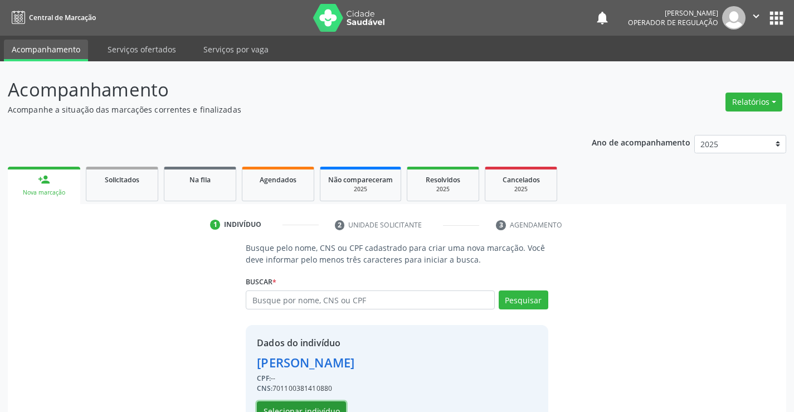
click at [300, 408] on button "Selecionar indivíduo" at bounding box center [301, 410] width 89 height 19
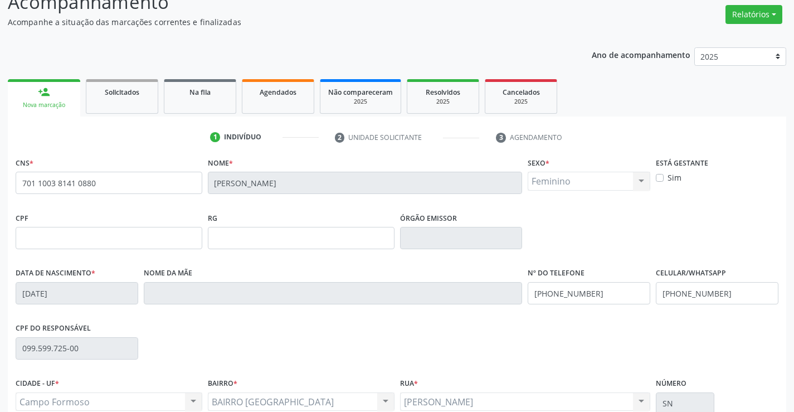
scroll to position [192, 0]
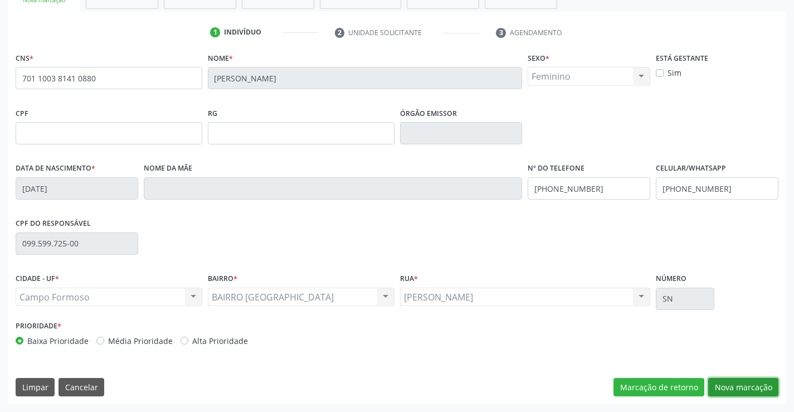
click at [736, 378] on button "Nova marcação" at bounding box center [743, 387] width 70 height 19
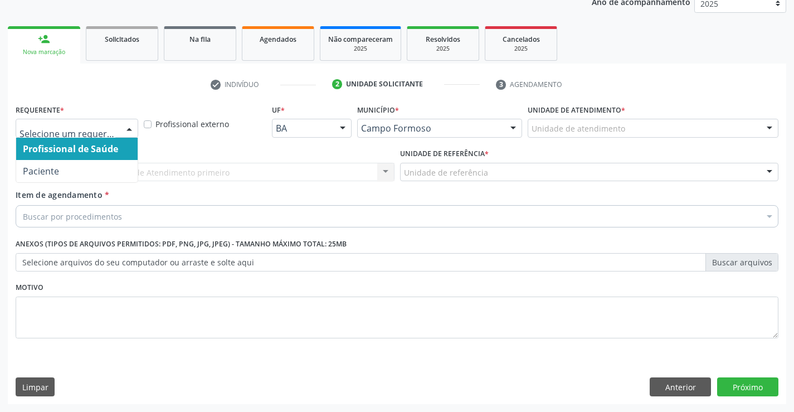
drag, startPoint x: 129, startPoint y: 126, endPoint x: 95, endPoint y: 165, distance: 52.1
click at [125, 131] on div at bounding box center [129, 128] width 17 height 19
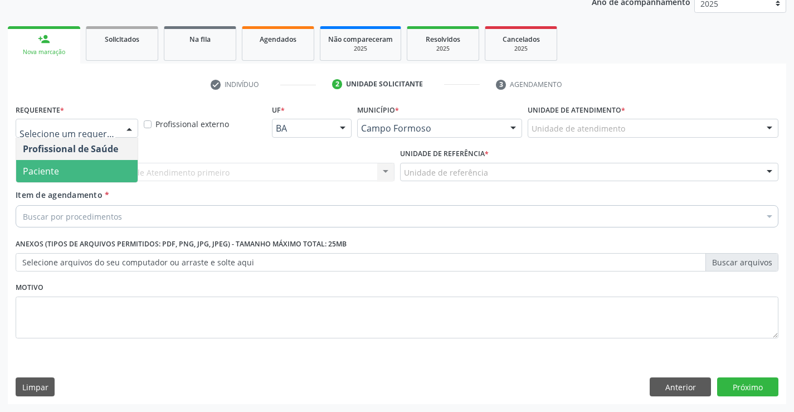
click at [92, 176] on span "Paciente" at bounding box center [76, 171] width 121 height 22
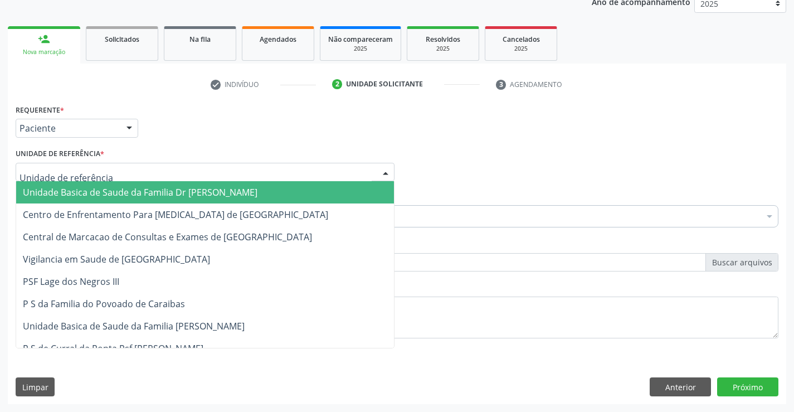
click at [113, 171] on div at bounding box center [205, 172] width 379 height 19
click at [118, 198] on span "Unidade Basica de Saude da Familia Dr [PERSON_NAME]" at bounding box center [140, 192] width 234 height 12
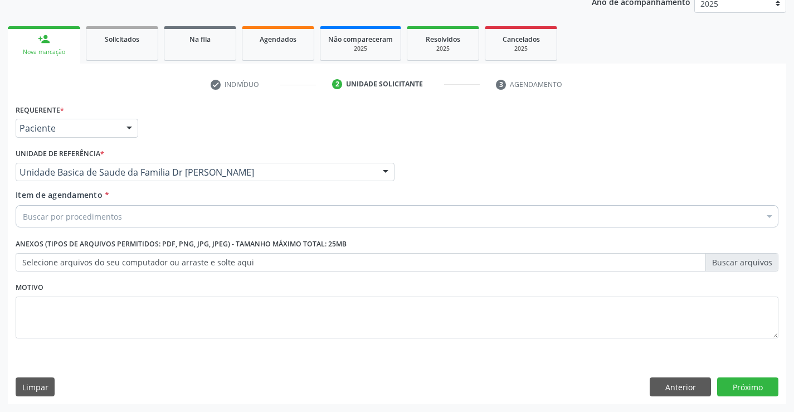
click at [120, 214] on div "Buscar por procedimentos" at bounding box center [397, 216] width 762 height 22
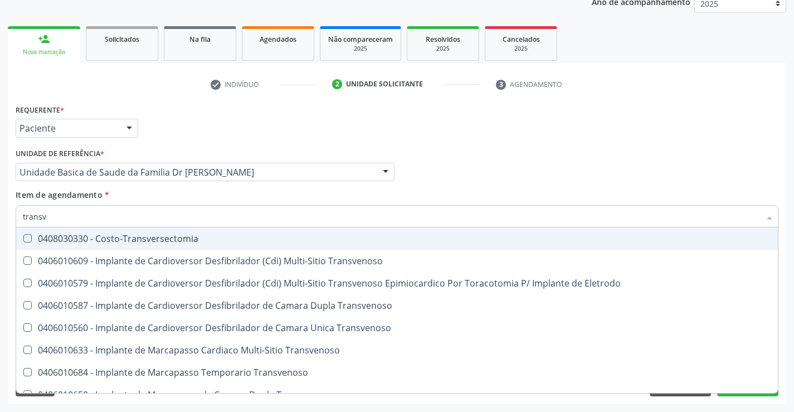
type input "transva"
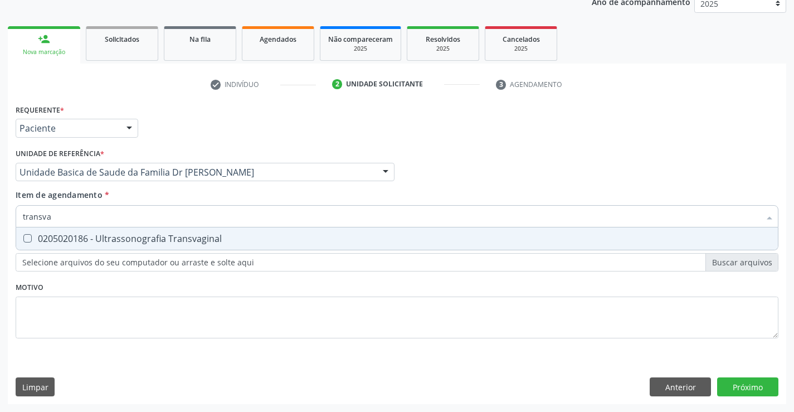
click at [131, 235] on div "0205020186 - Ultrassonografia Transvaginal" at bounding box center [397, 238] width 748 height 9
checkbox Transvaginal "true"
click at [158, 290] on div "Requerente * Paciente Profissional de Saúde Paciente Nenhum resultado encontrad…" at bounding box center [397, 227] width 762 height 252
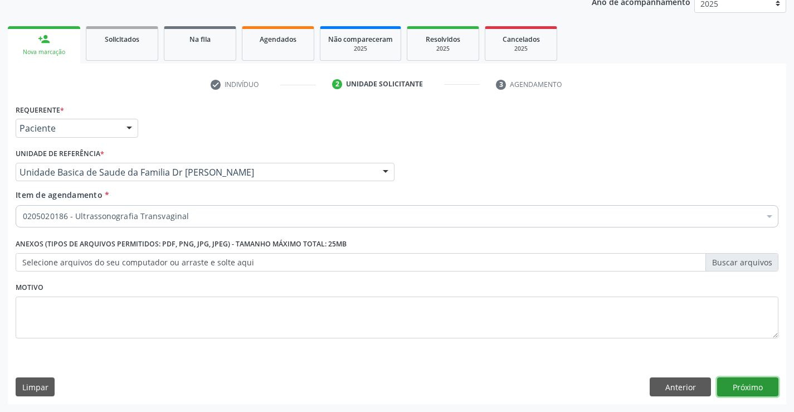
click at [728, 379] on button "Próximo" at bounding box center [747, 386] width 61 height 19
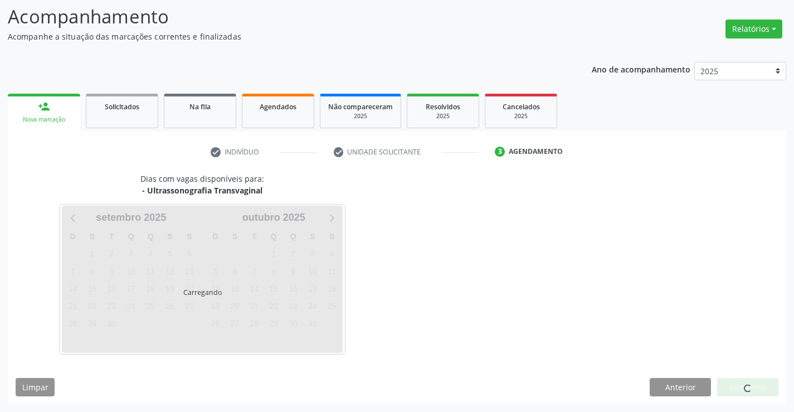
scroll to position [73, 0]
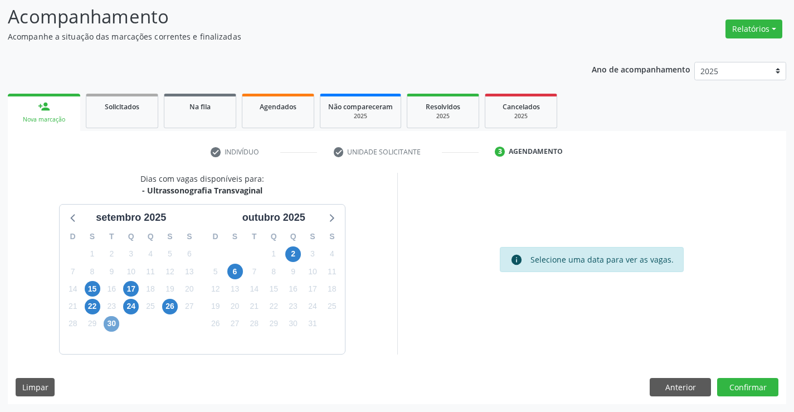
click at [109, 325] on span "30" at bounding box center [112, 324] width 16 height 16
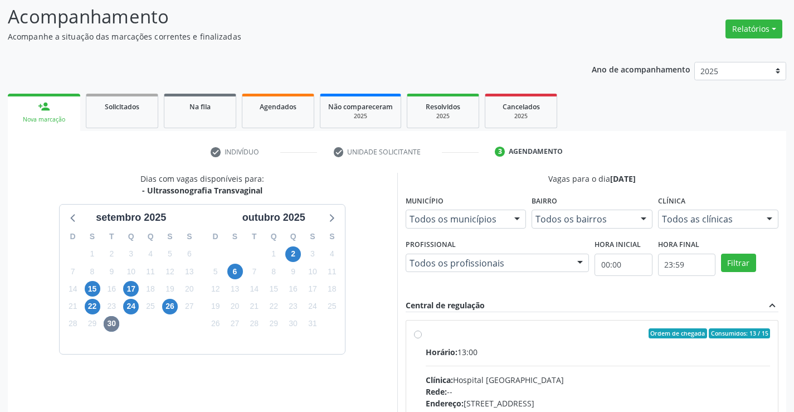
click at [425, 334] on label "Ordem de chegada Consumidos: 13 / 15 Horário: 13:00 Clínica: Hospital Sao Franc…" at bounding box center [597, 413] width 345 height 171
click at [414, 334] on input "Ordem de chegada Consumidos: 13 / 15 Horário: 13:00 Clínica: Hospital Sao Franc…" at bounding box center [418, 333] width 8 height 10
radio input "true"
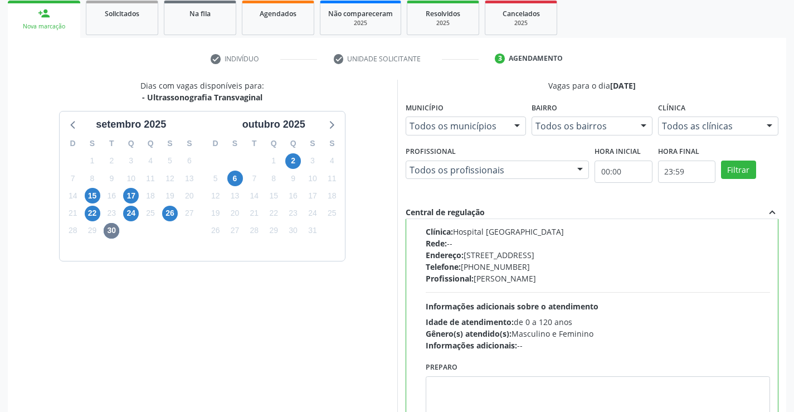
scroll to position [254, 0]
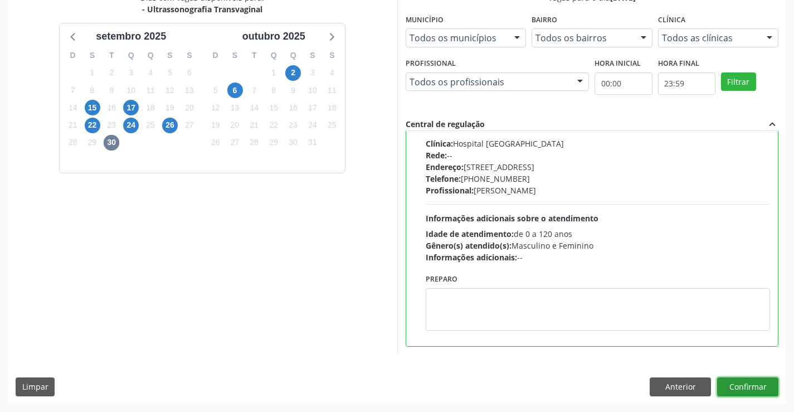
click at [746, 386] on button "Confirmar" at bounding box center [747, 386] width 61 height 19
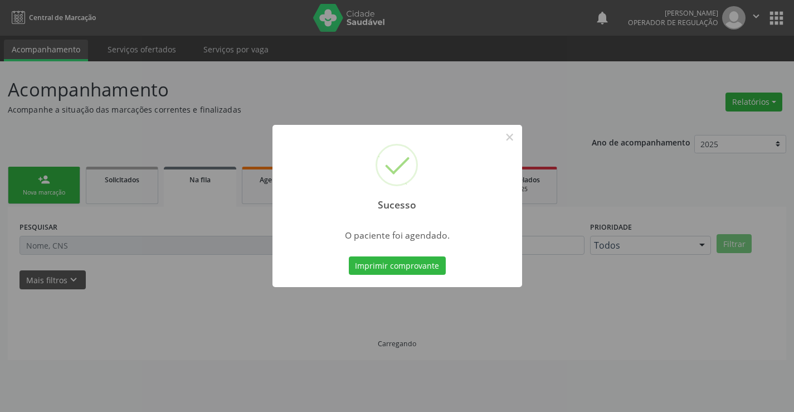
scroll to position [0, 0]
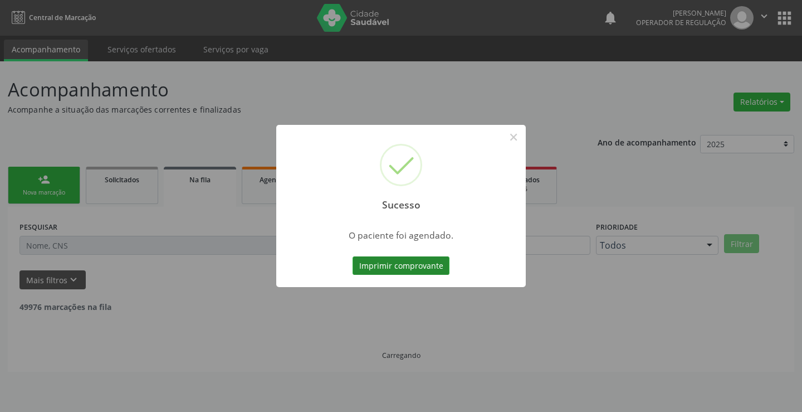
click at [434, 260] on button "Imprimir comprovante" at bounding box center [401, 265] width 97 height 19
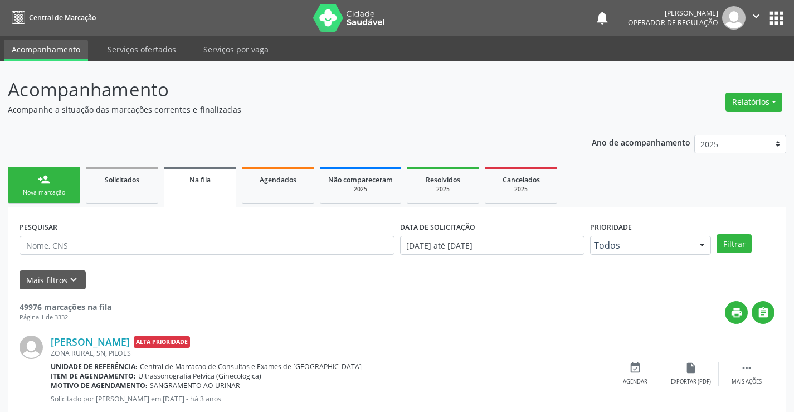
click at [69, 196] on div "Nova marcação" at bounding box center [44, 192] width 56 height 8
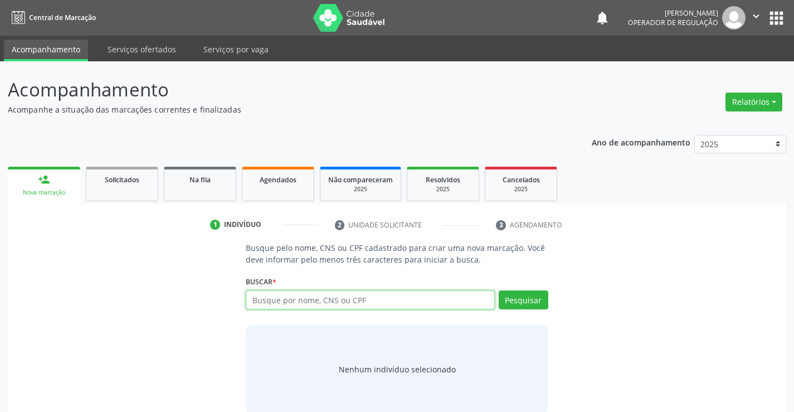
click at [330, 301] on input "text" at bounding box center [370, 299] width 248 height 19
type input "706901198374034"
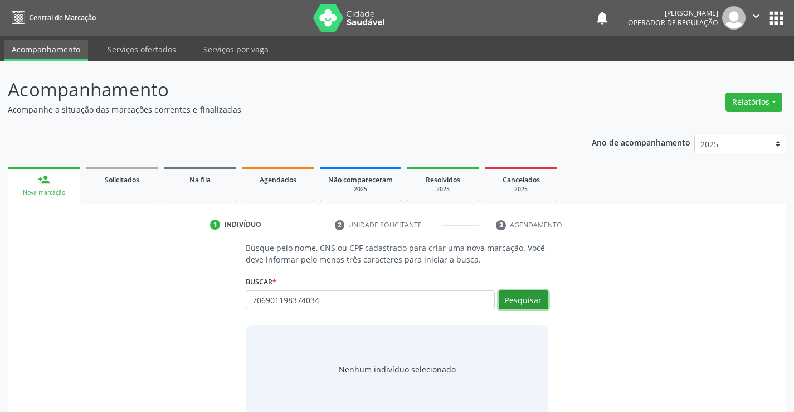
click at [523, 297] on button "Pesquisar" at bounding box center [523, 299] width 50 height 19
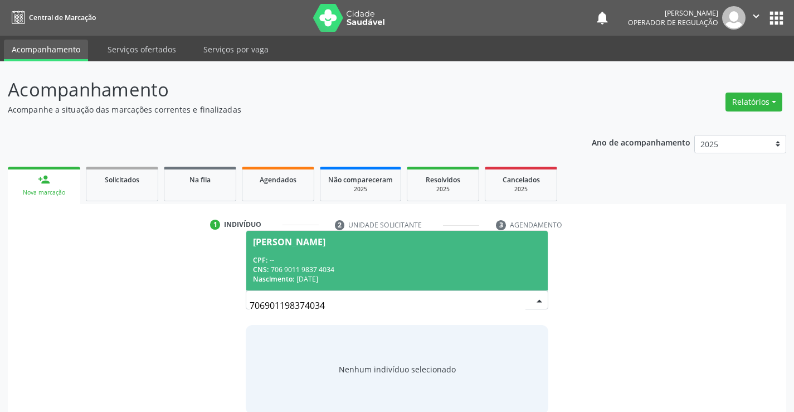
click at [355, 295] on input "706901198374034" at bounding box center [386, 305] width 275 height 22
click at [369, 272] on div "CNS: 706 9011 9837 4034" at bounding box center [396, 269] width 287 height 9
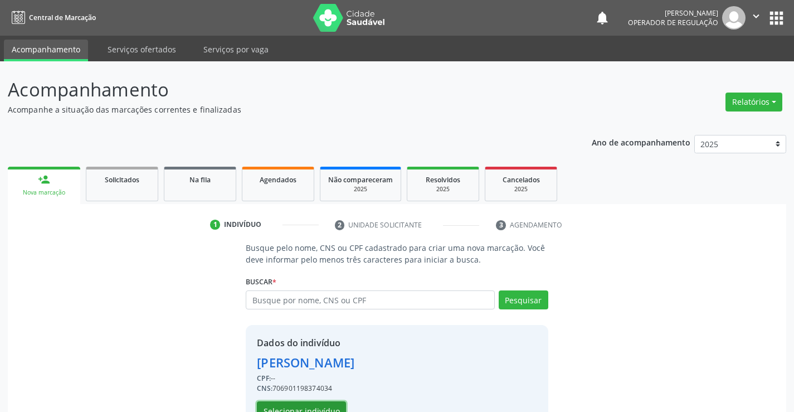
click at [322, 405] on button "Selecionar indivíduo" at bounding box center [301, 410] width 89 height 19
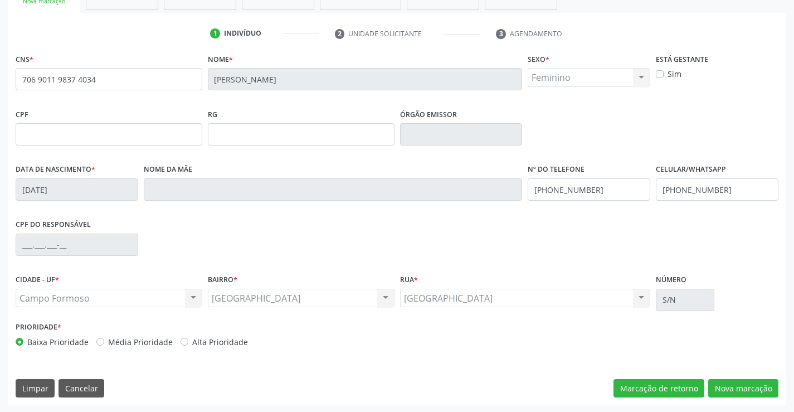
scroll to position [192, 0]
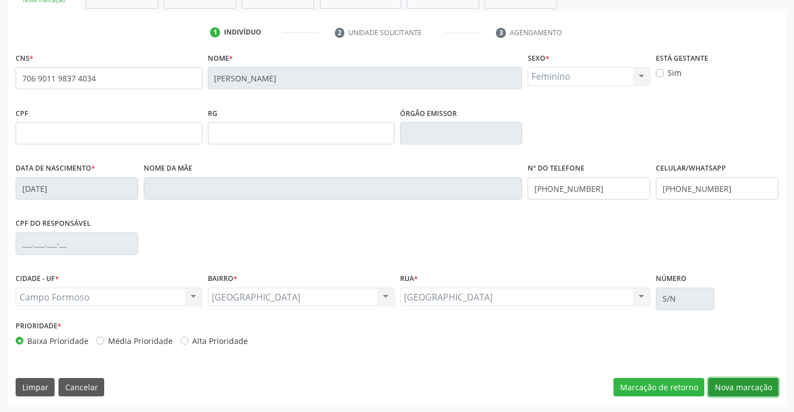
click at [730, 392] on button "Nova marcação" at bounding box center [743, 387] width 70 height 19
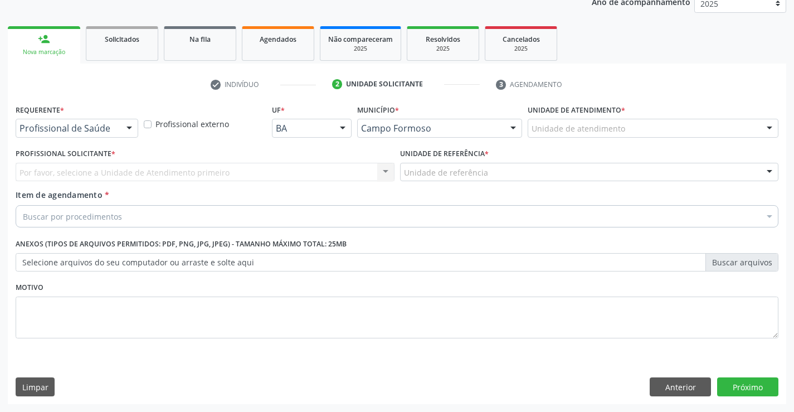
scroll to position [140, 0]
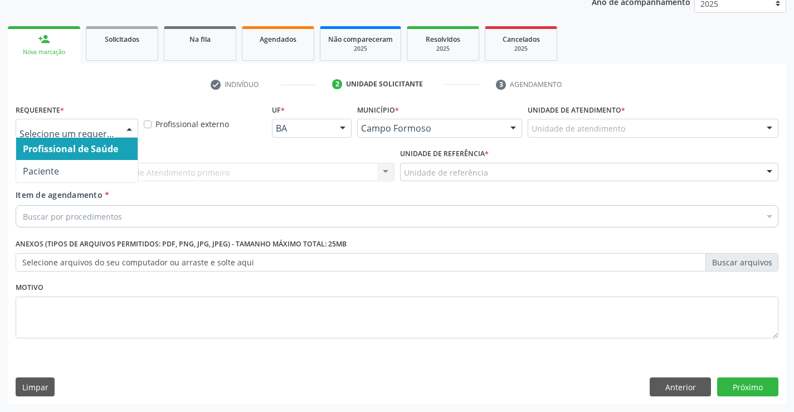
click at [130, 124] on div at bounding box center [129, 128] width 17 height 19
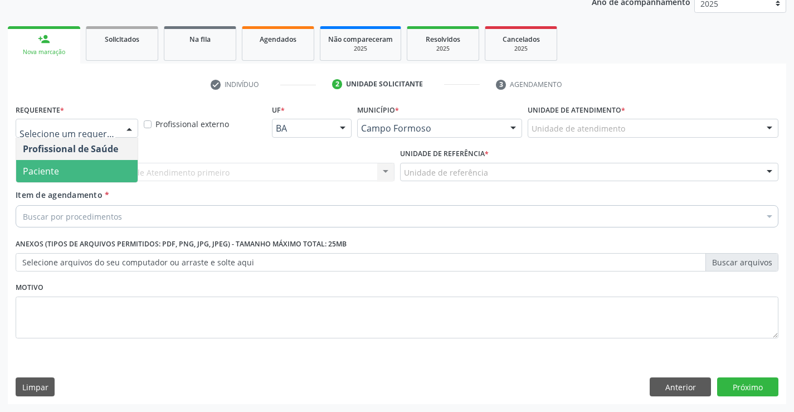
click at [102, 169] on span "Paciente" at bounding box center [76, 171] width 121 height 22
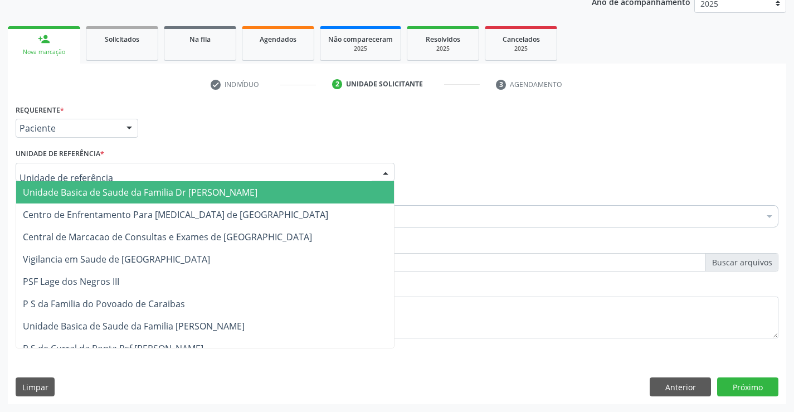
click at [142, 170] on div at bounding box center [205, 172] width 379 height 19
click at [150, 195] on span "Unidade Basica de Saude da Familia Dr [PERSON_NAME]" at bounding box center [140, 192] width 234 height 12
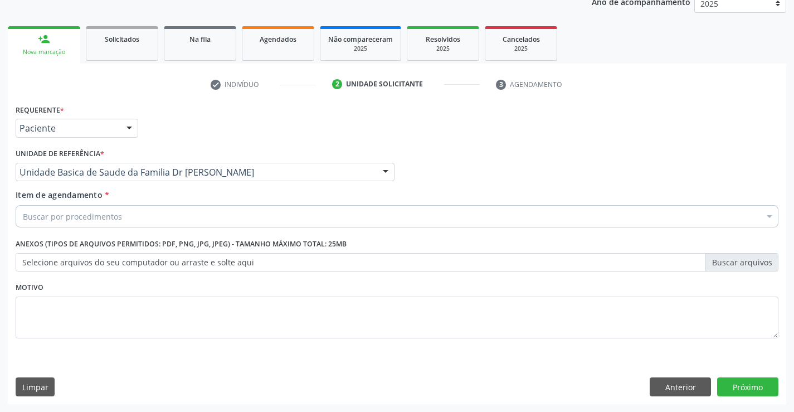
click at [127, 216] on div "Buscar por procedimentos" at bounding box center [397, 216] width 762 height 22
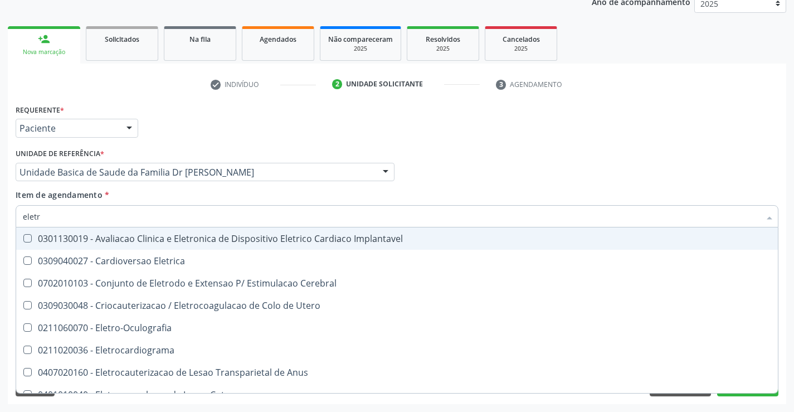
type input "eletro"
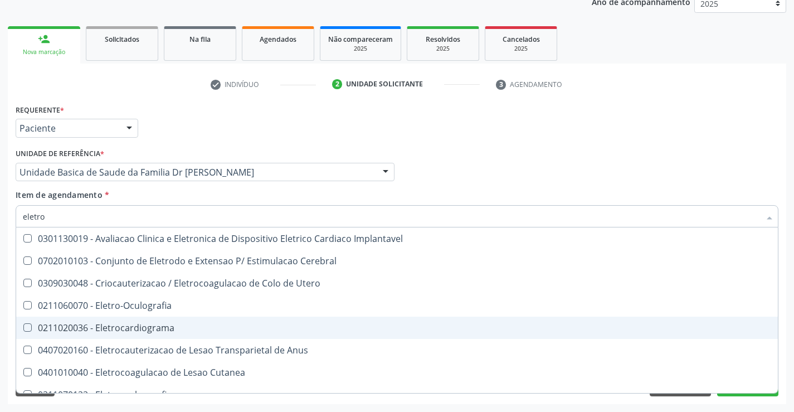
click at [163, 329] on div "0211020036 - Eletrocardiograma" at bounding box center [397, 327] width 748 height 9
checkbox Eletrocardiograma "true"
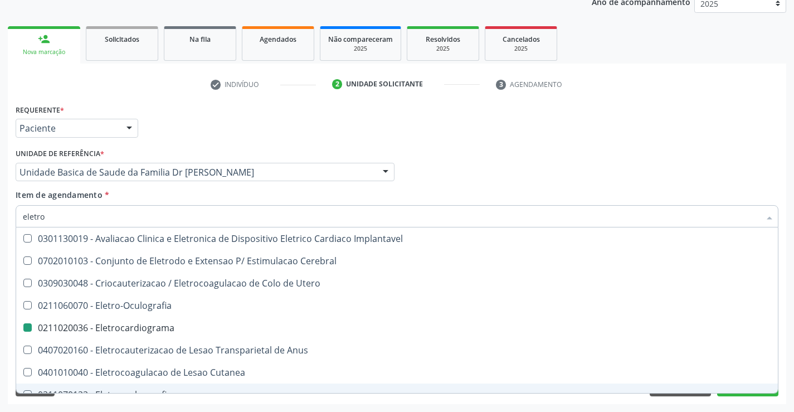
click at [226, 401] on div "Requerente * Paciente Profissional de Saúde Paciente Nenhum resultado encontrad…" at bounding box center [397, 252] width 778 height 302
checkbox Cerebral "true"
checkbox Eletrocardiograma "false"
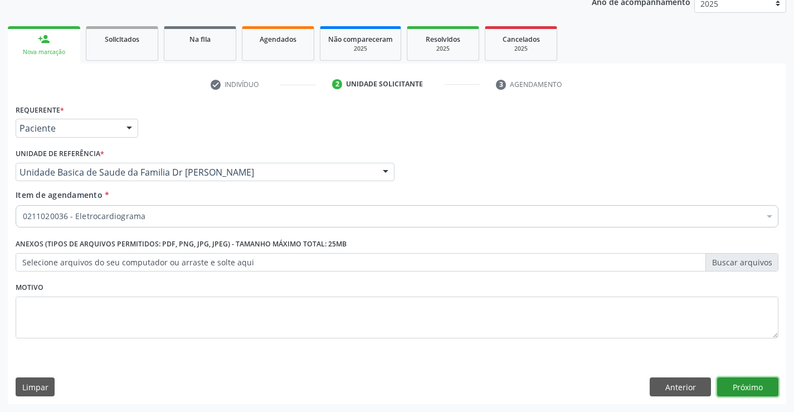
click at [745, 388] on button "Próximo" at bounding box center [747, 386] width 61 height 19
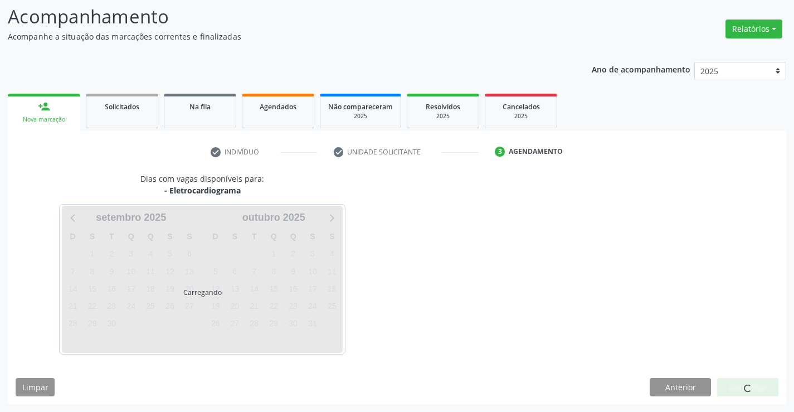
scroll to position [106, 0]
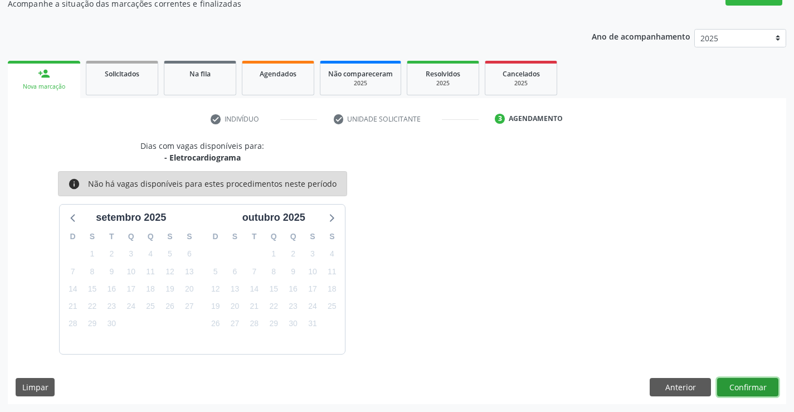
click at [748, 384] on button "Confirmar" at bounding box center [747, 387] width 61 height 19
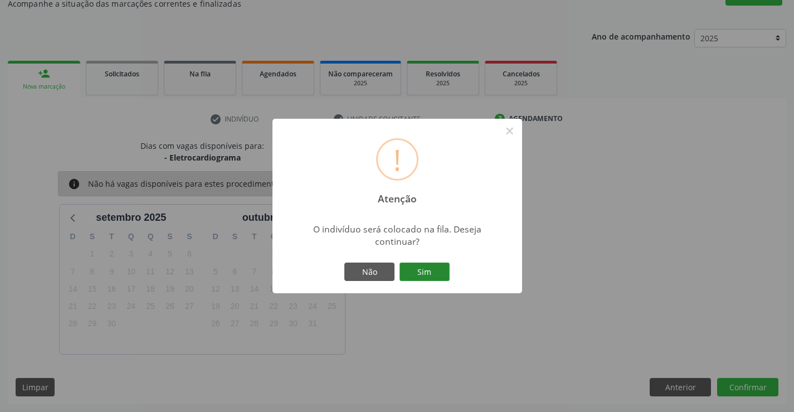
click at [426, 270] on button "Sim" at bounding box center [424, 271] width 50 height 19
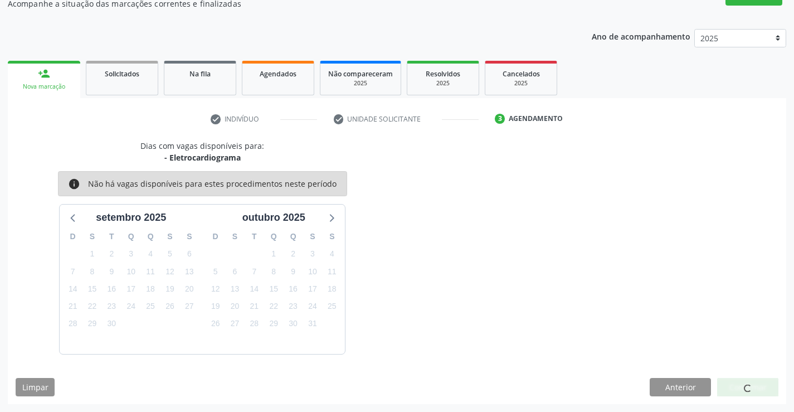
scroll to position [0, 0]
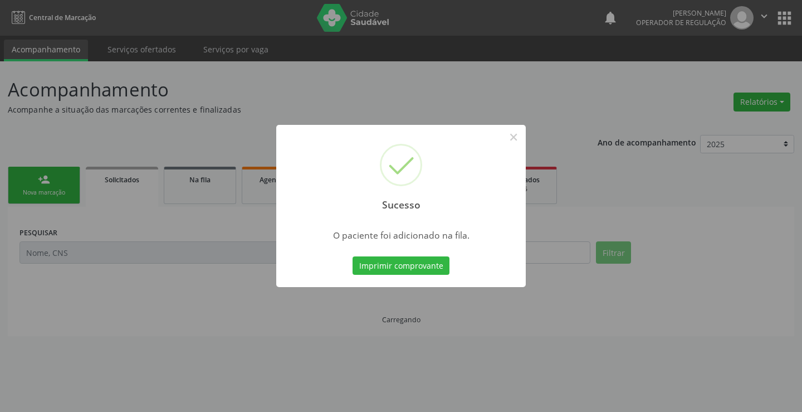
click at [426, 270] on button "Imprimir comprovante" at bounding box center [401, 265] width 97 height 19
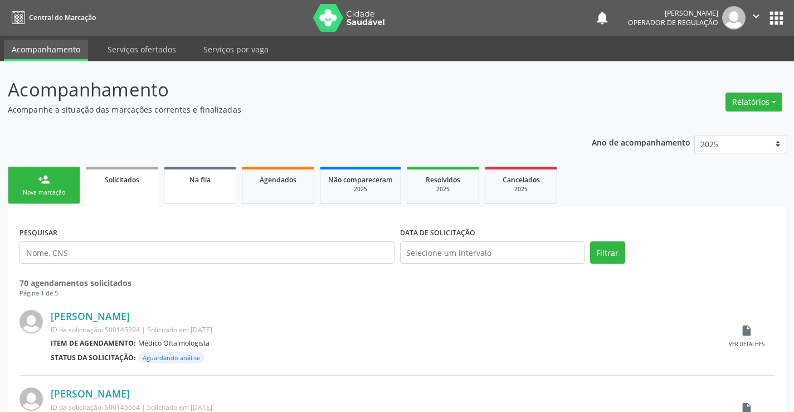
click at [216, 189] on link "Na fila" at bounding box center [200, 185] width 72 height 37
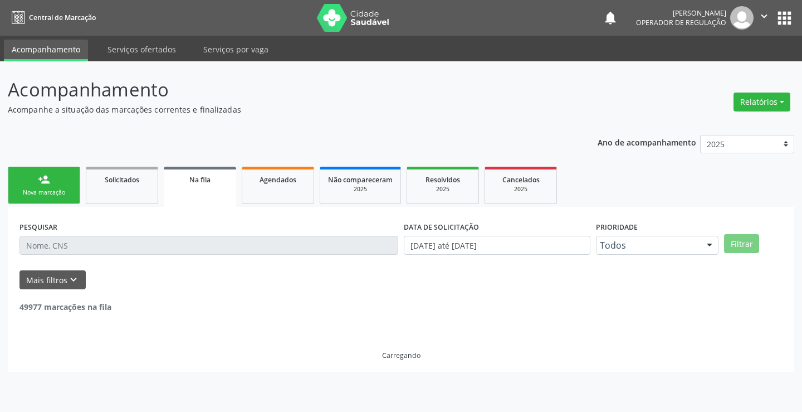
click at [214, 182] on div "Na fila" at bounding box center [200, 179] width 57 height 12
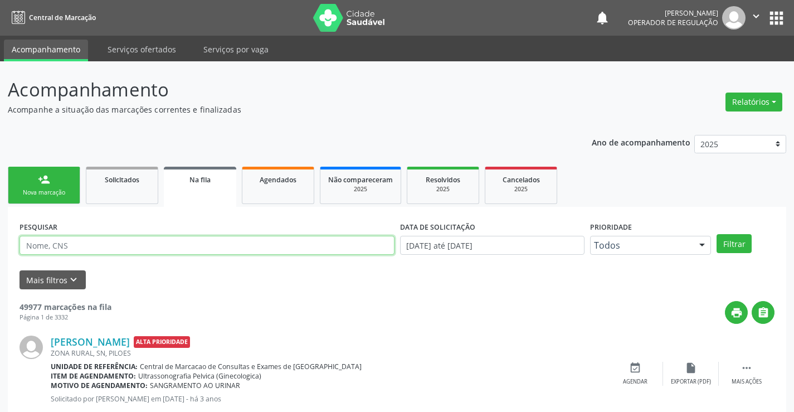
click at [114, 241] on input "text" at bounding box center [206, 245] width 375 height 19
type input "700902954261095"
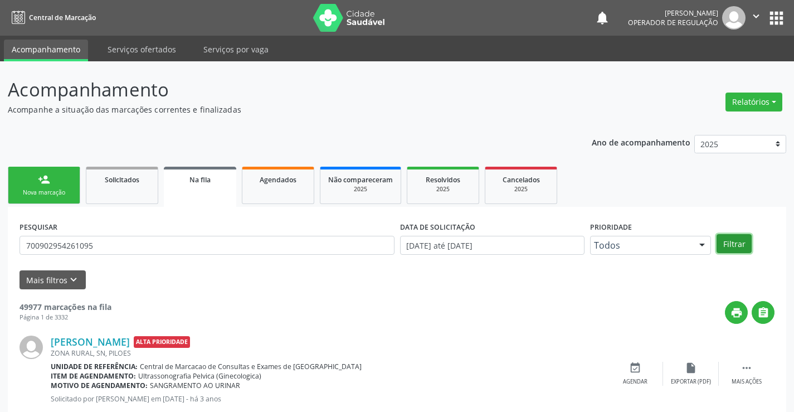
click at [731, 239] on button "Filtrar" at bounding box center [733, 243] width 35 height 19
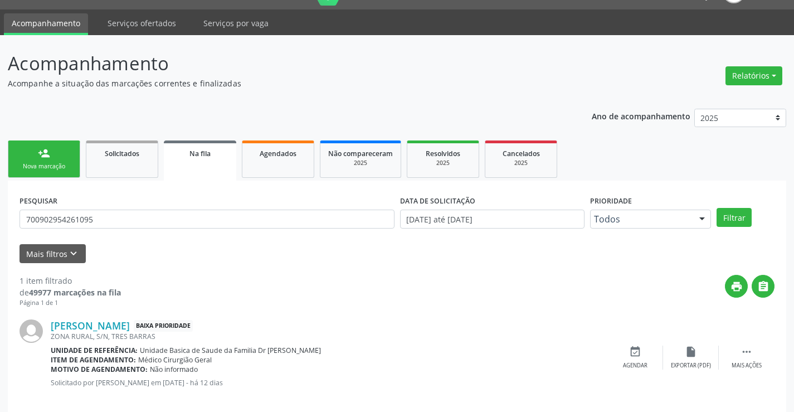
scroll to position [41, 0]
